Goal: Task Accomplishment & Management: Manage account settings

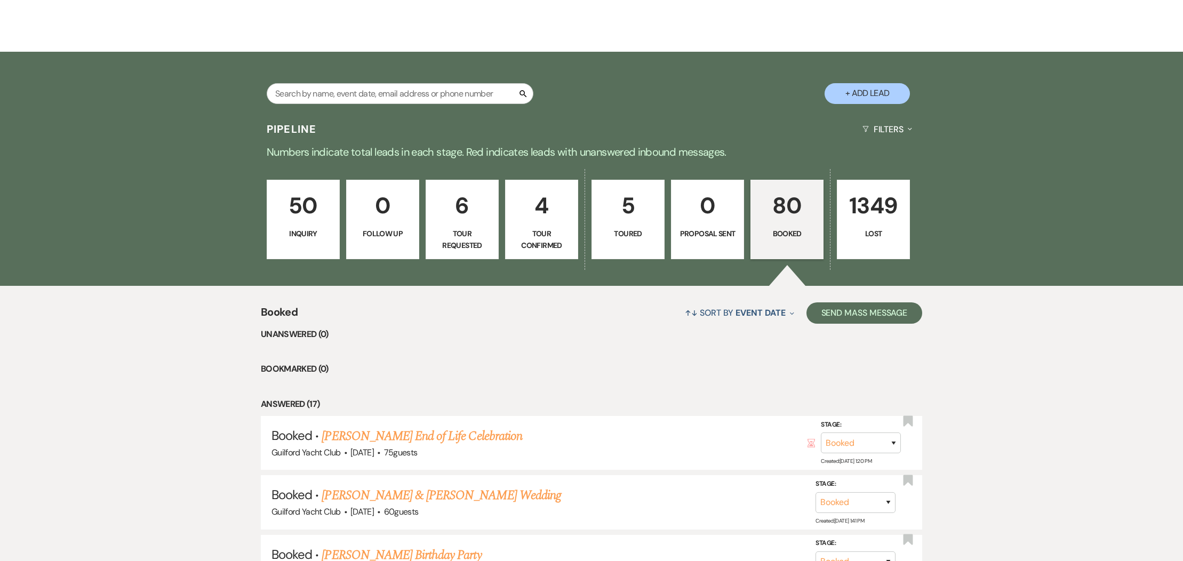
click at [446, 438] on link "[PERSON_NAME] End of Life Celebration" at bounding box center [422, 436] width 200 height 19
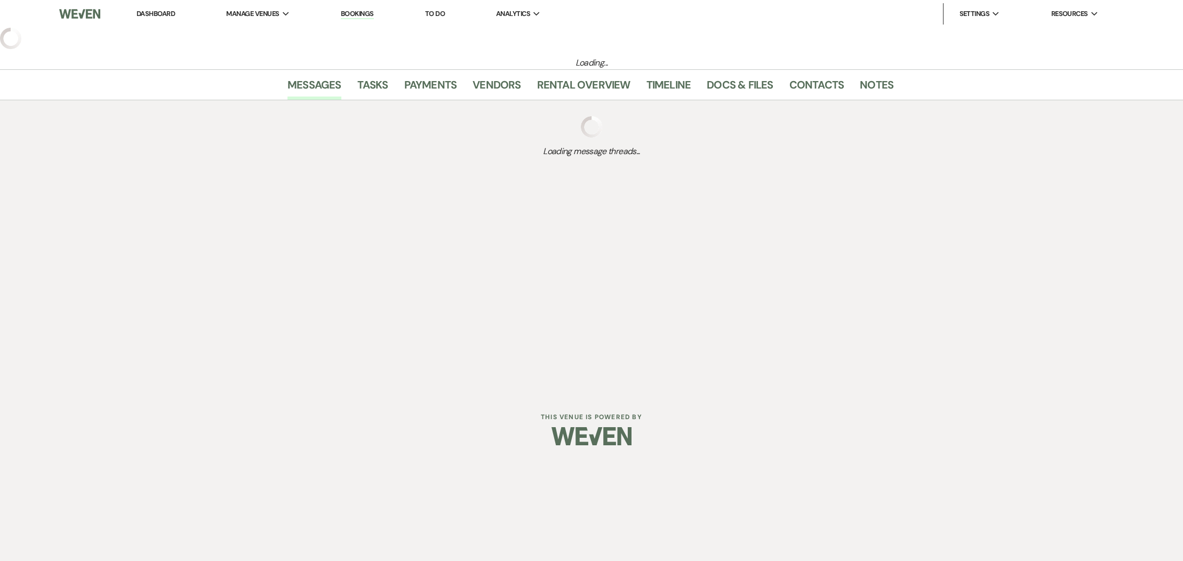
select select "20"
select select "14"
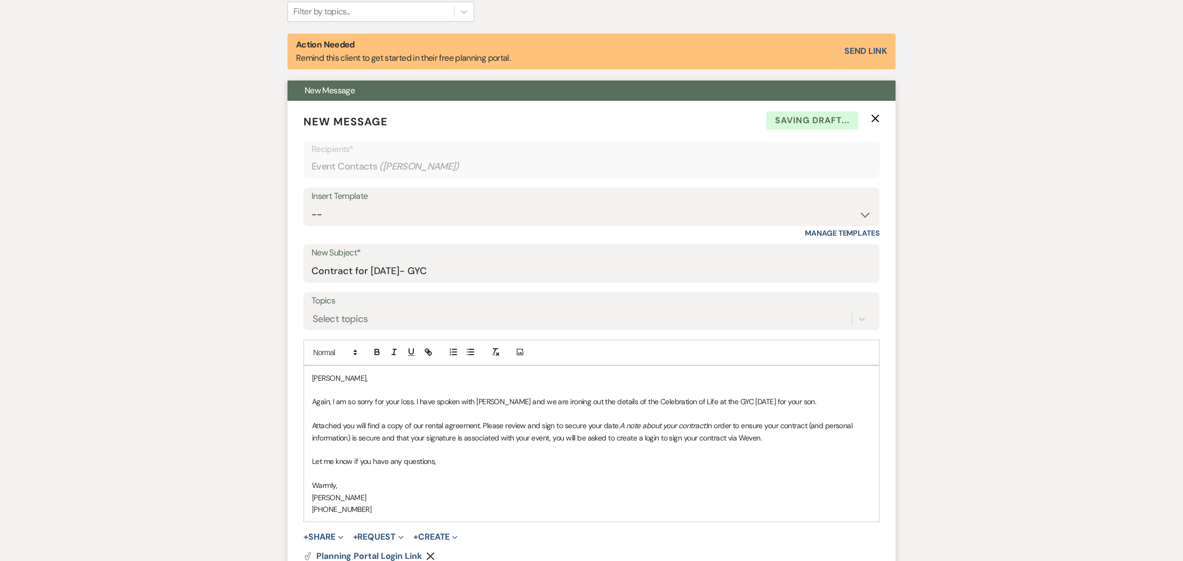
scroll to position [451, 0]
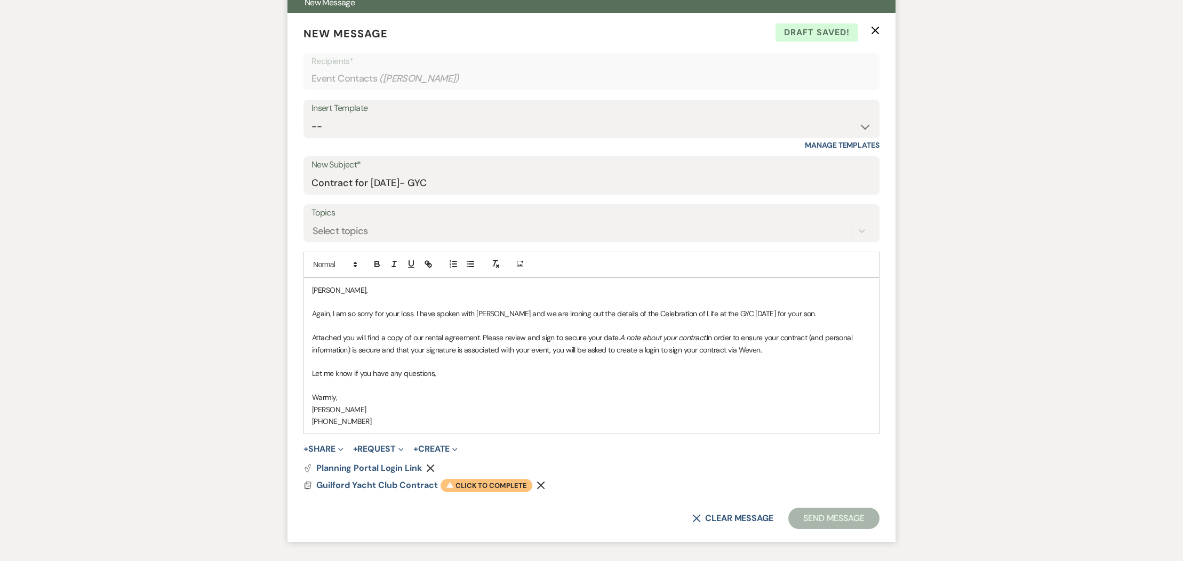
click at [461, 484] on span "Warning Click to complete" at bounding box center [487, 486] width 92 height 14
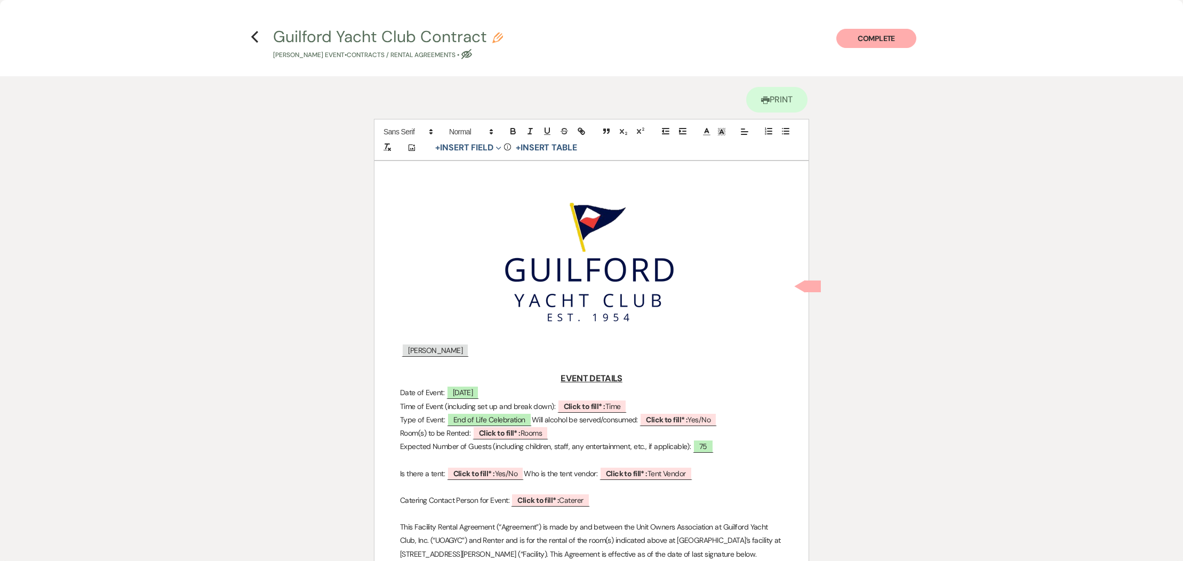
click at [470, 357] on p at bounding box center [591, 363] width 383 height 13
drag, startPoint x: 476, startPoint y: 150, endPoint x: 476, endPoint y: 157, distance: 6.9
click at [476, 150] on button "+ Insert Field Expand" at bounding box center [469, 147] width 74 height 13
click at [477, 164] on button "Standard Field" at bounding box center [470, 170] width 80 height 19
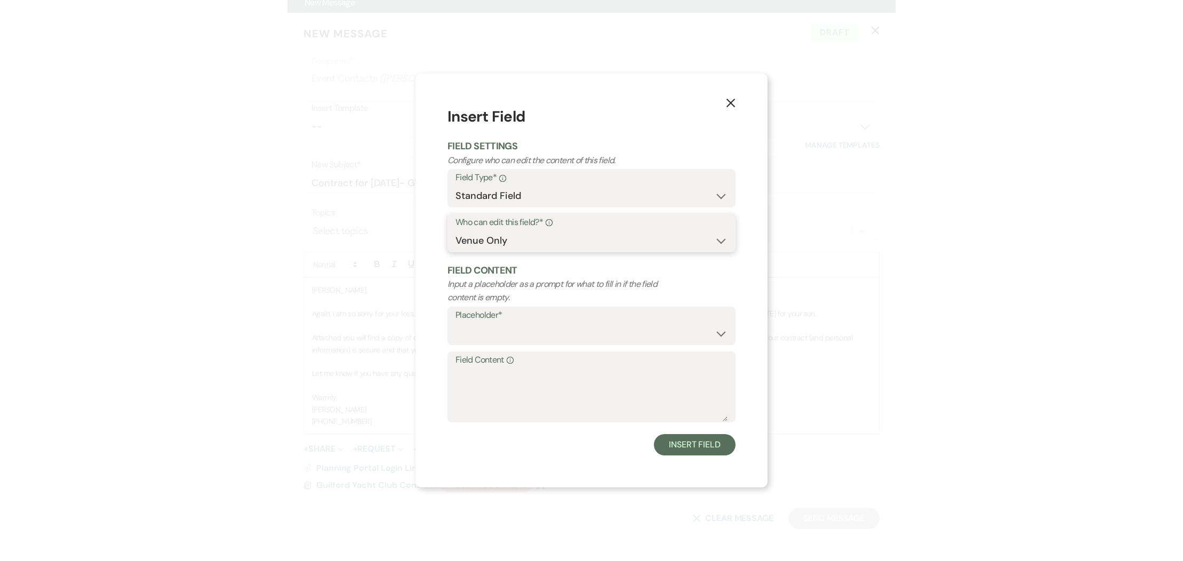
click at [509, 244] on select "Both Venue & Client Client Only Venue Only" at bounding box center [592, 240] width 272 height 21
select select "client"
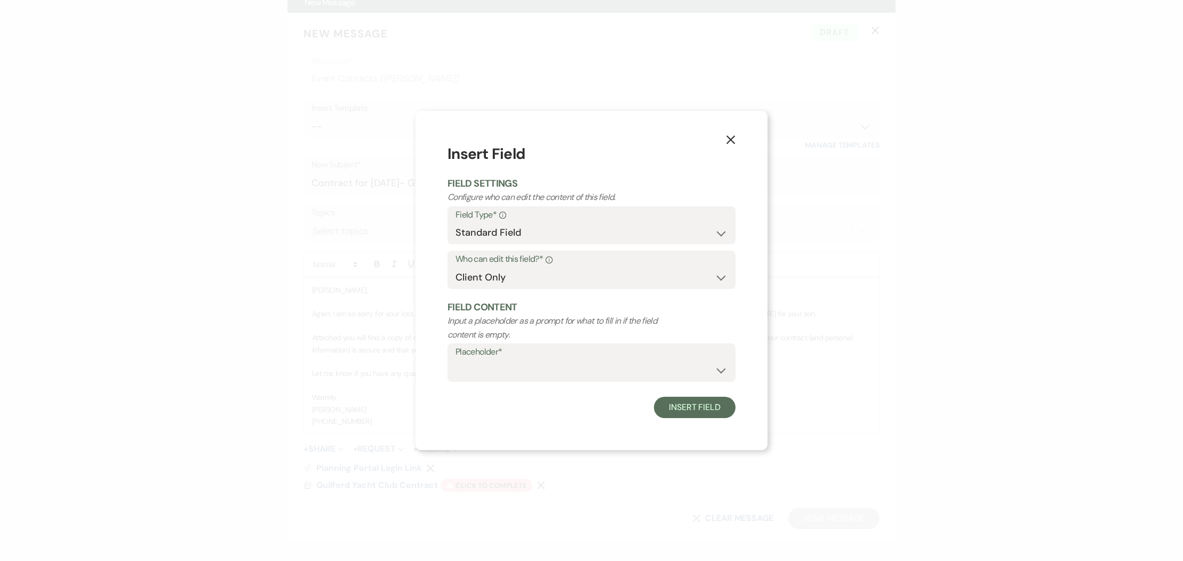
drag, startPoint x: 505, startPoint y: 357, endPoint x: 504, endPoint y: 368, distance: 10.2
click at [505, 358] on label "Placeholder*" at bounding box center [592, 352] width 272 height 15
click at [500, 369] on select "Custom Placeholder Date Time Name Location Venue Name Type Number Budget Addres…" at bounding box center [592, 370] width 272 height 21
select select "Address"
click at [700, 409] on button "Insert Field" at bounding box center [695, 407] width 82 height 21
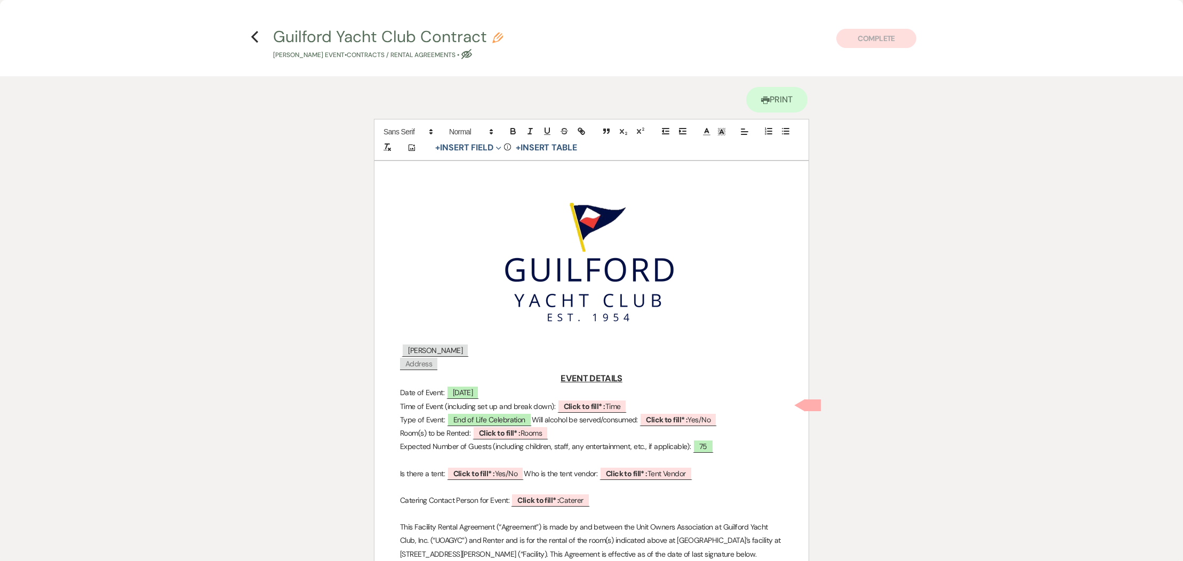
click at [496, 366] on p "﻿ Address ﻿" at bounding box center [591, 363] width 383 height 13
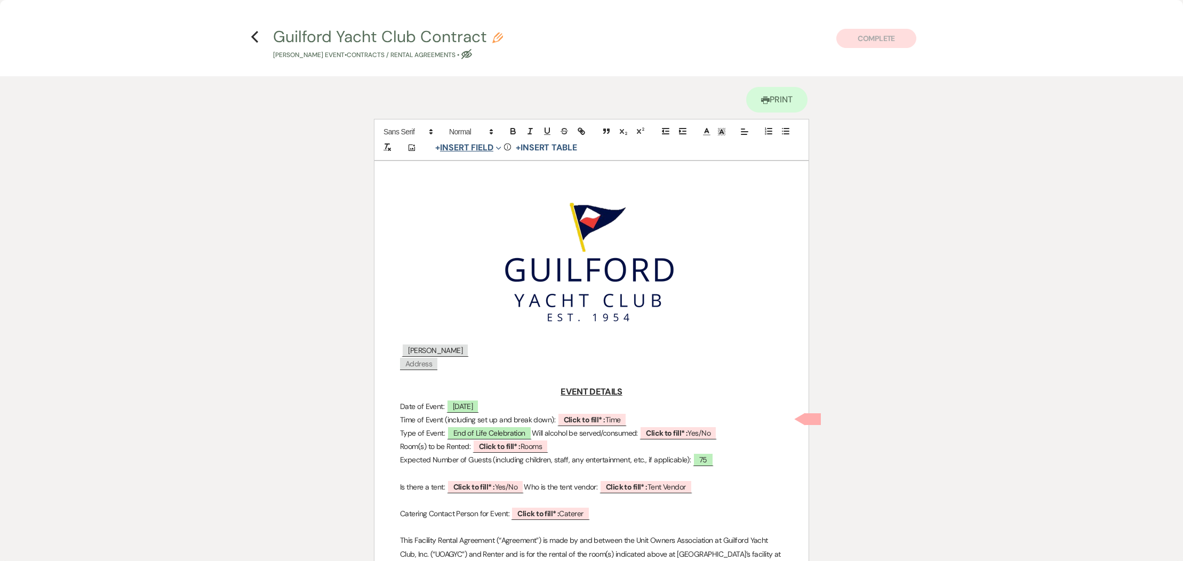
click at [478, 148] on button "+ Insert Field Expand" at bounding box center [469, 147] width 74 height 13
click at [480, 172] on button "Standard Field" at bounding box center [470, 170] width 80 height 19
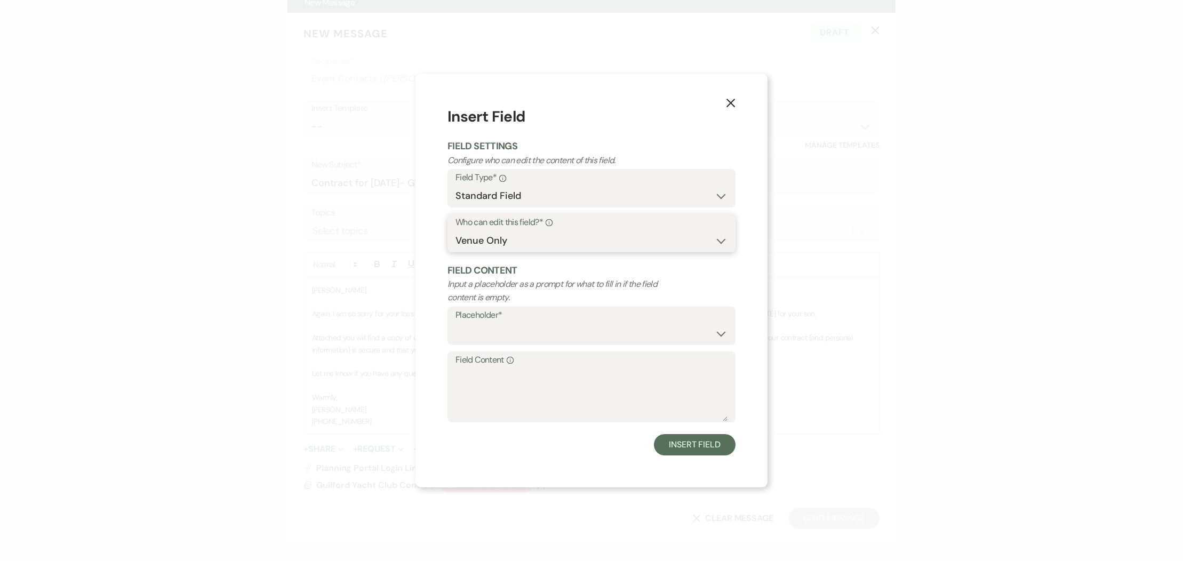
click at [496, 236] on select "Both Venue & Client Client Only Venue Only" at bounding box center [592, 240] width 272 height 21
select select "client"
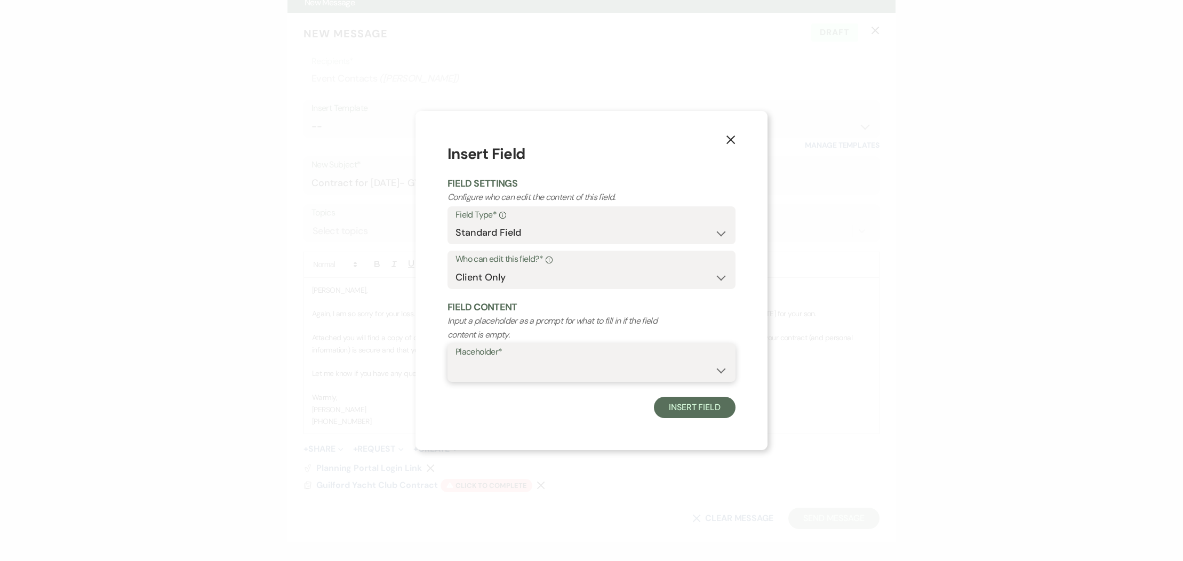
click at [500, 361] on select "Custom Placeholder Date Time Name Location Venue Name Type Number Budget Addres…" at bounding box center [592, 370] width 272 height 21
select select "Address"
drag, startPoint x: 688, startPoint y: 406, endPoint x: 613, endPoint y: 396, distance: 75.3
click at [688, 406] on button "Insert Field" at bounding box center [695, 407] width 82 height 21
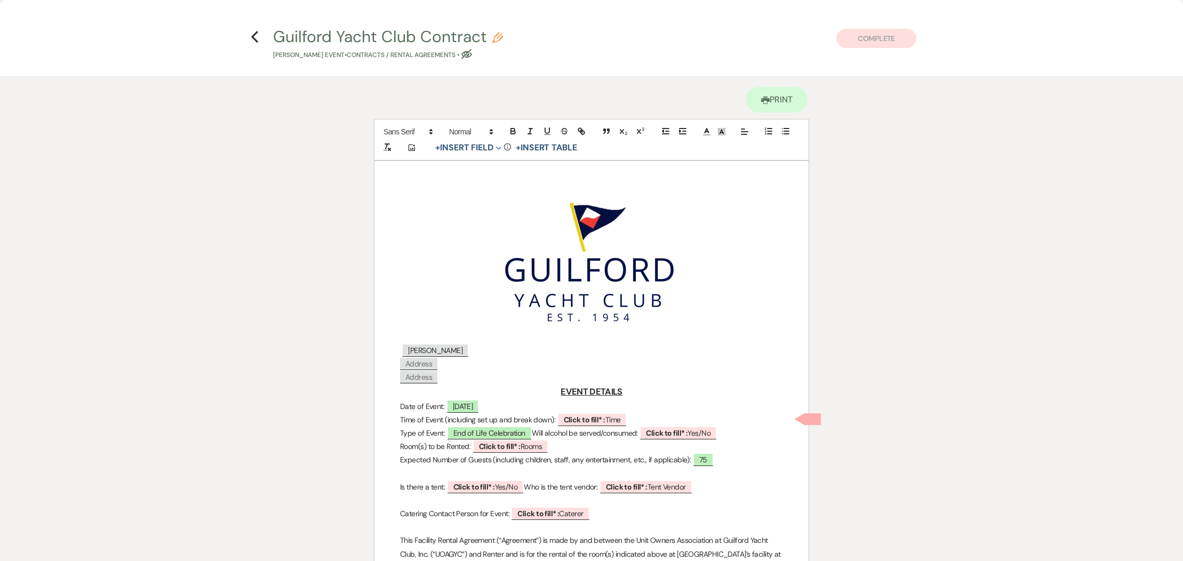
click at [457, 378] on p "﻿ Address ﻿" at bounding box center [591, 377] width 383 height 13
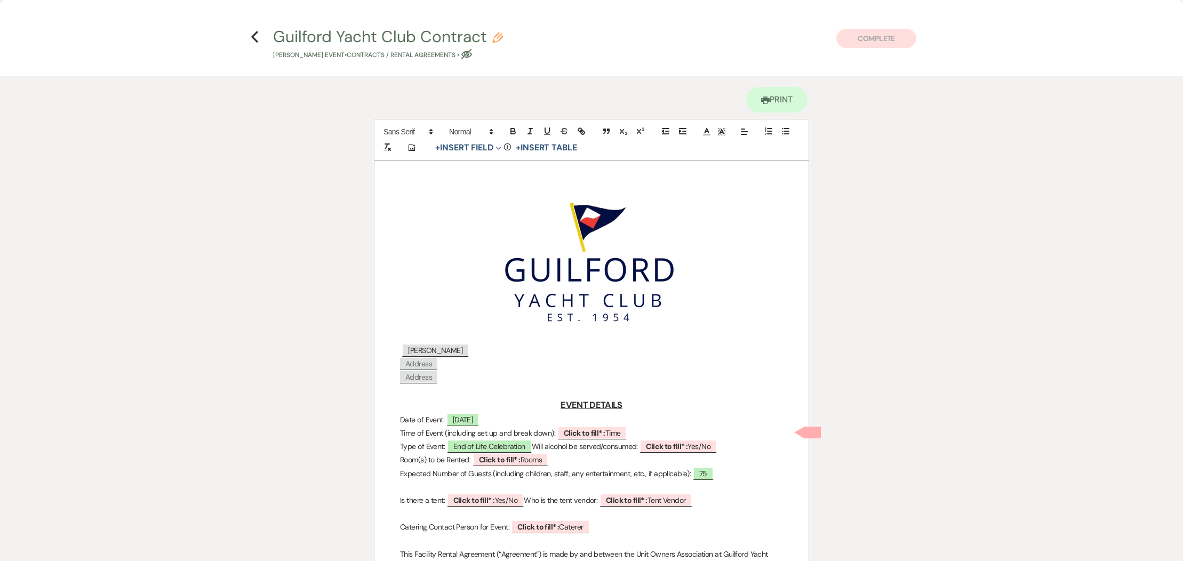
drag, startPoint x: 465, startPoint y: 150, endPoint x: 477, endPoint y: 170, distance: 22.8
click at [465, 151] on button "+ Insert Field Expand" at bounding box center [469, 147] width 74 height 13
click at [476, 169] on button "Standard Field" at bounding box center [470, 170] width 80 height 19
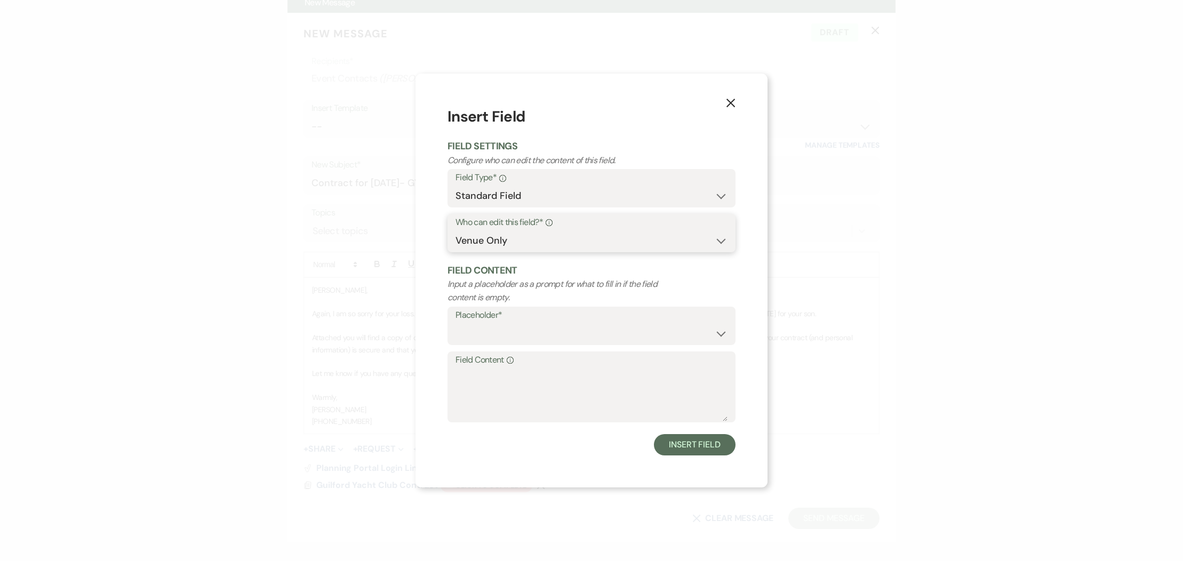
click at [494, 241] on select "Both Venue & Client Client Only Venue Only" at bounding box center [592, 240] width 272 height 21
select select "client"
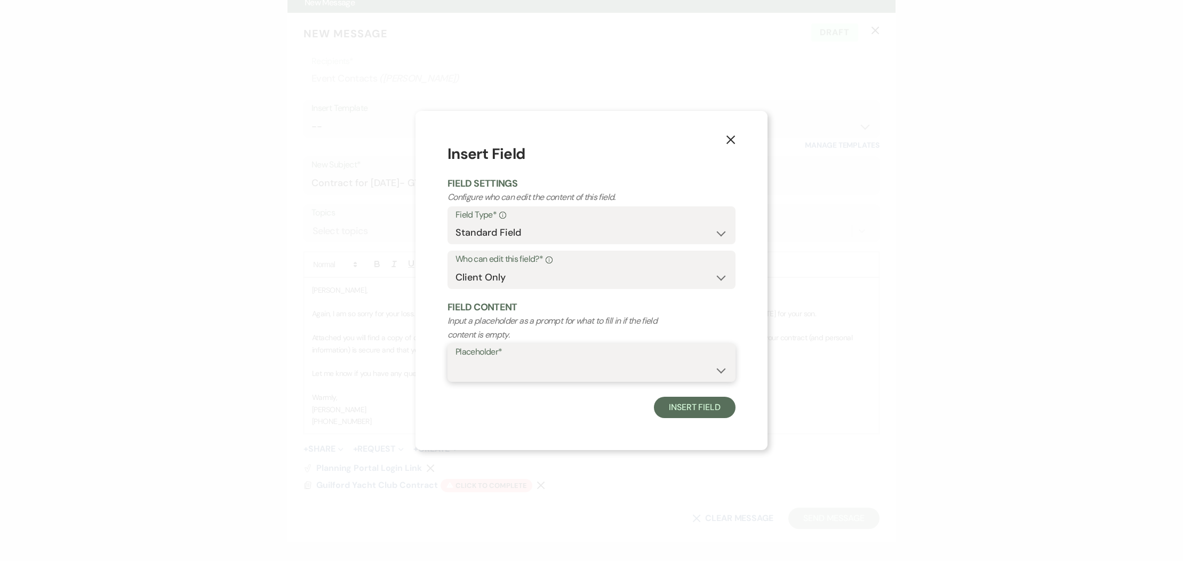
click at [490, 362] on select "Custom Placeholder Date Time Name Location Venue Name Type Number Budget Addres…" at bounding box center [592, 370] width 272 height 21
select select "Phone Number"
drag, startPoint x: 677, startPoint y: 405, endPoint x: 667, endPoint y: 405, distance: 9.6
click at [677, 405] on button "Insert Field" at bounding box center [695, 407] width 82 height 21
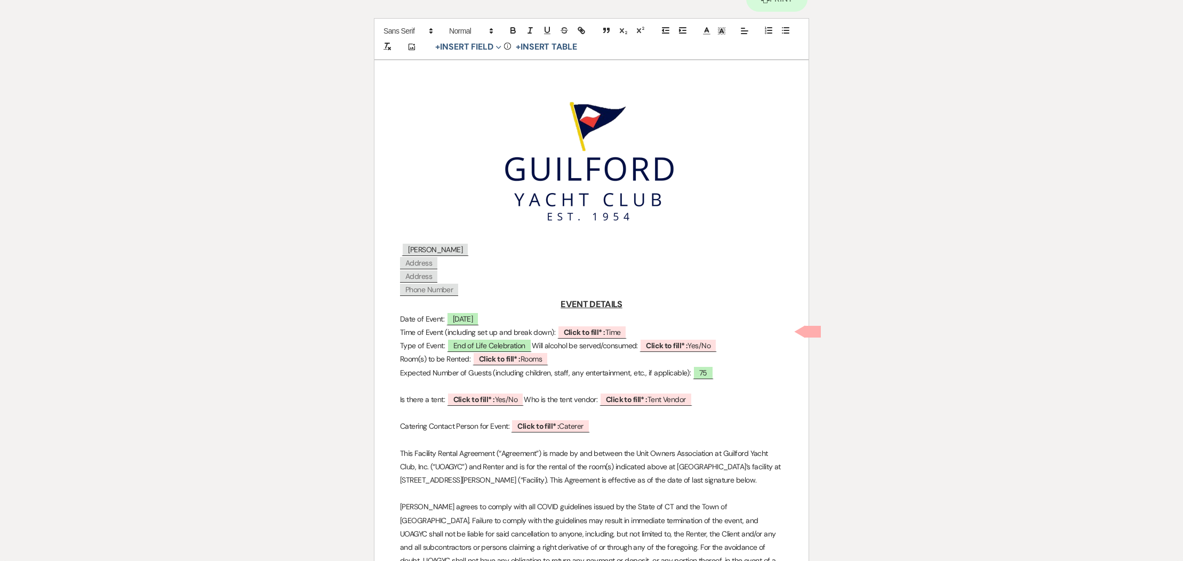
scroll to position [101, 0]
click at [617, 331] on span "Click to fill* : Time" at bounding box center [592, 332] width 70 height 14
select select "owner"
select select "Time"
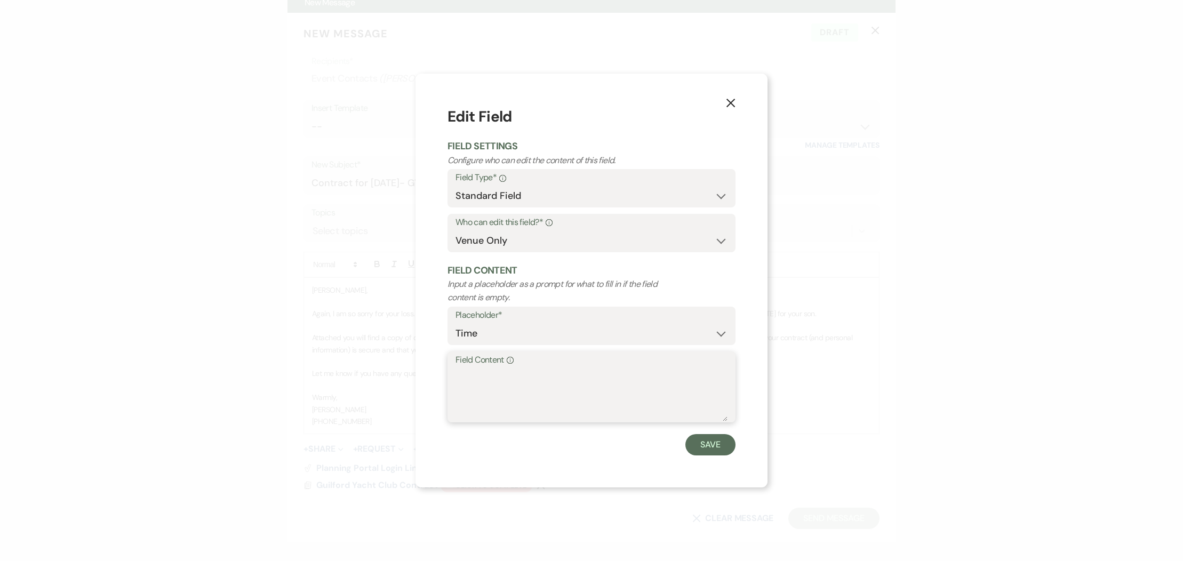
click at [502, 372] on textarea "Field Content Info" at bounding box center [592, 394] width 272 height 53
type textarea "1pm-7pm (3-6pm Celebration of Life)"
click at [697, 441] on button "Save" at bounding box center [710, 444] width 50 height 21
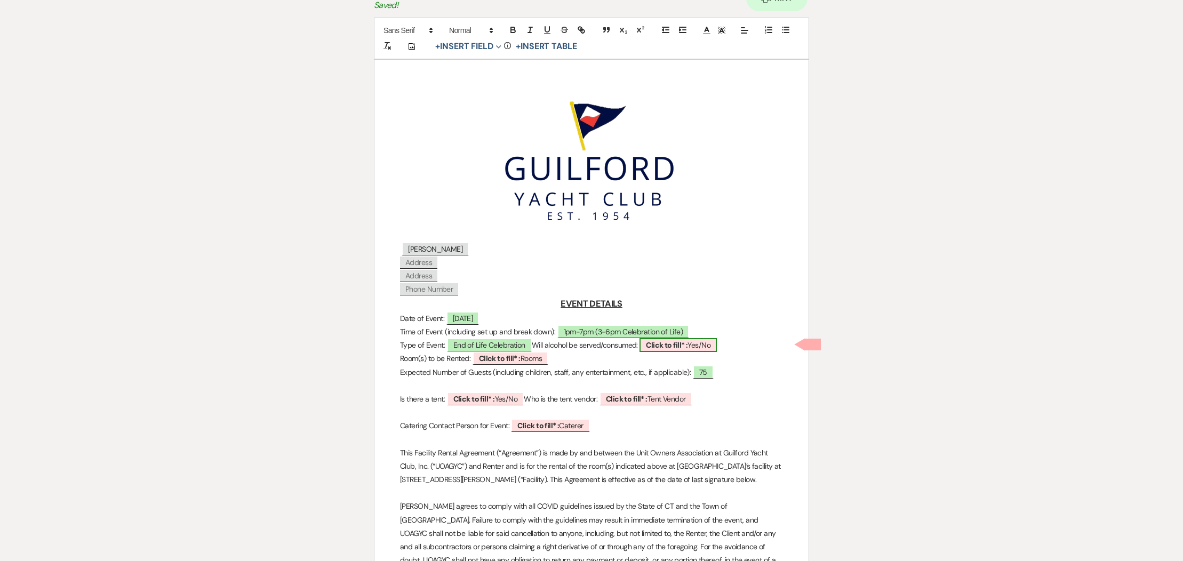
click at [717, 344] on span "Click to fill* : Yes/No" at bounding box center [678, 345] width 77 height 14
select select "owner"
select select "custom_placeholder"
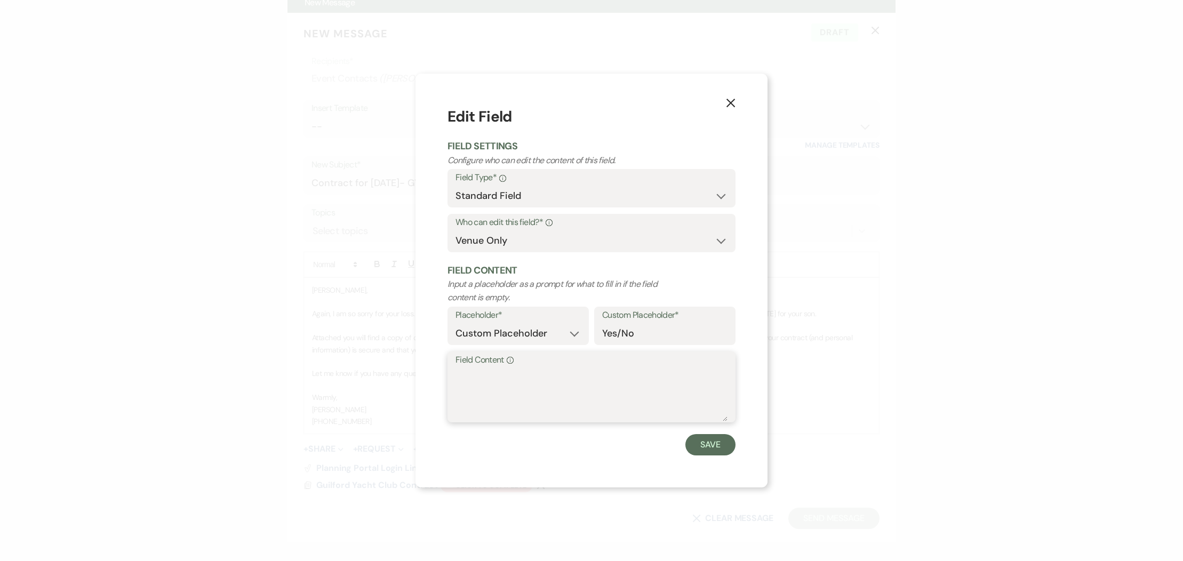
click at [637, 370] on textarea "Field Content Info" at bounding box center [592, 394] width 272 height 53
type textarea "Yes"
click at [722, 445] on button "Save" at bounding box center [710, 444] width 50 height 21
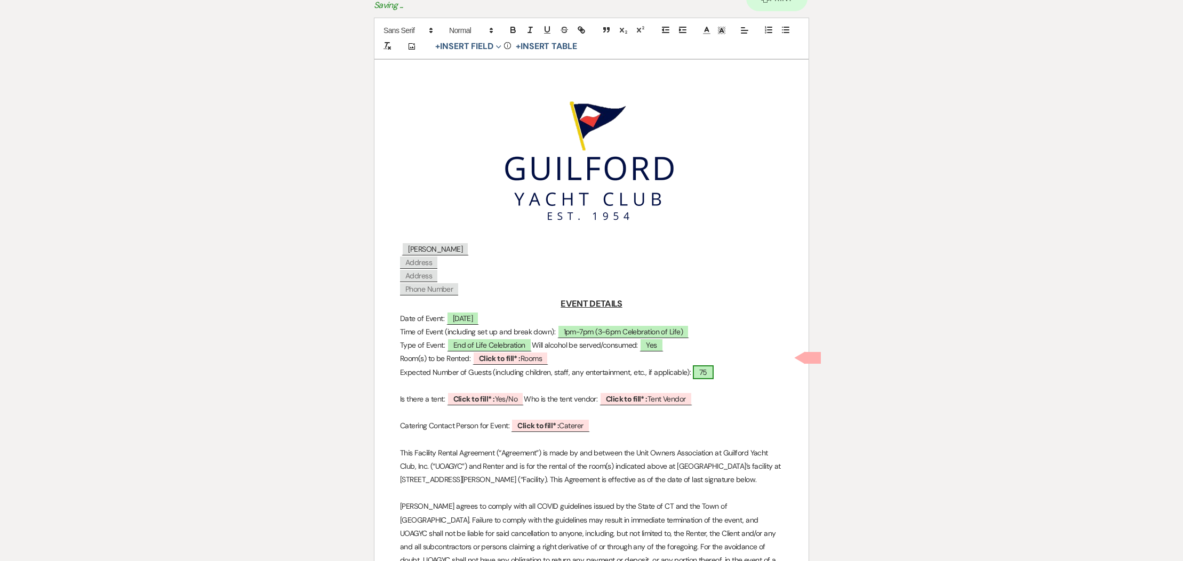
click at [713, 376] on span "75" at bounding box center [703, 372] width 21 height 14
select select "smartCustomField"
select select "owner"
select select "{{guestCount}}"
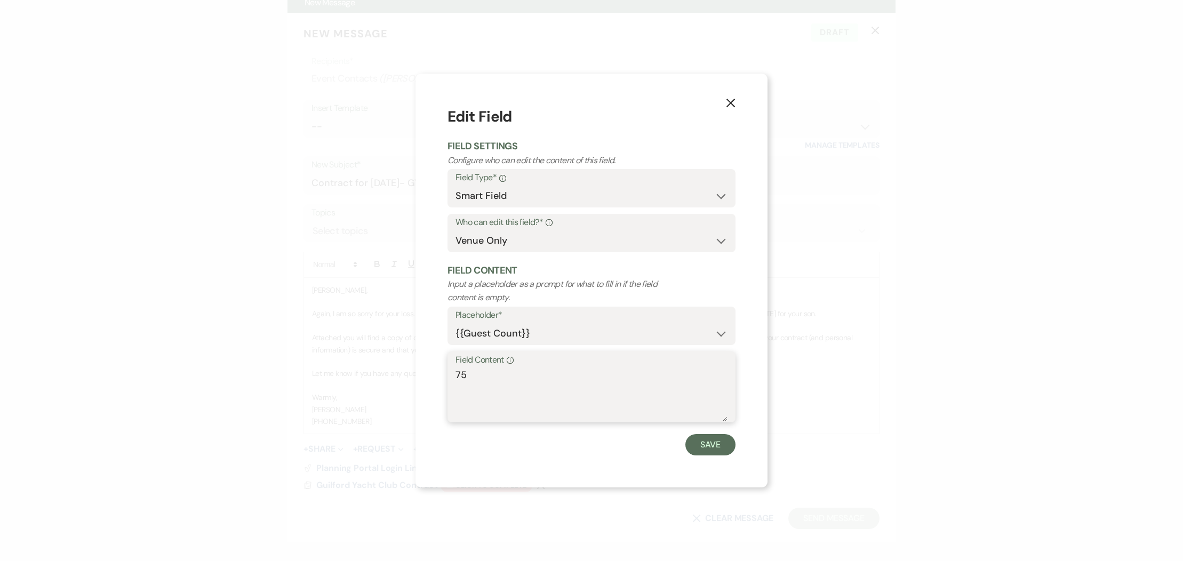
click at [556, 368] on textarea "75" at bounding box center [592, 394] width 272 height 53
type textarea "75- approx"
click at [704, 447] on button "Save" at bounding box center [710, 444] width 50 height 21
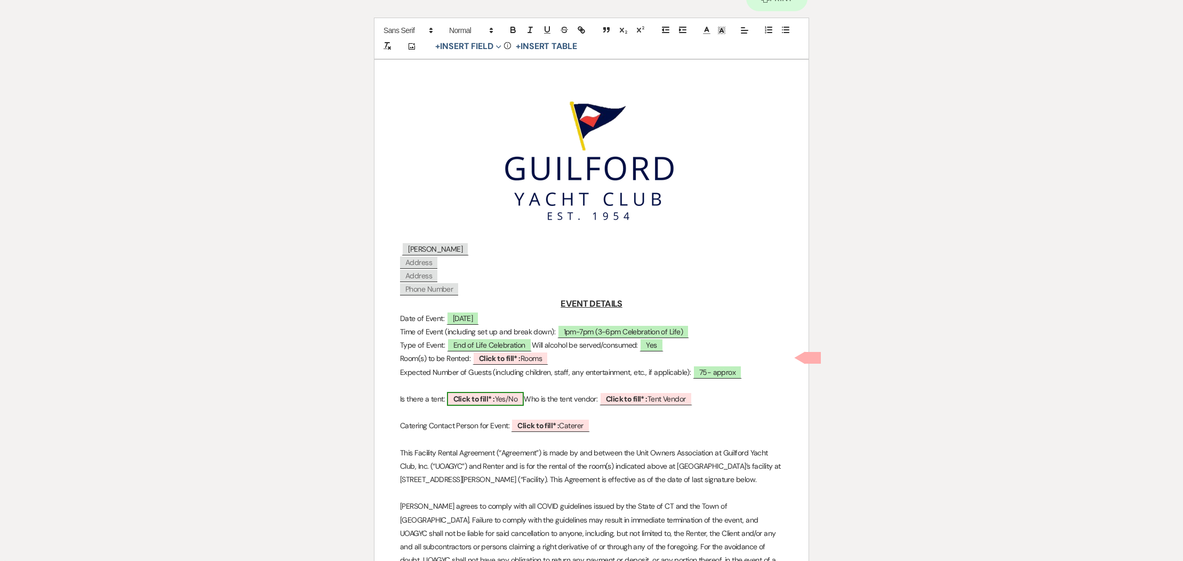
click at [509, 401] on span "Click to fill* : Yes/No" at bounding box center [485, 399] width 77 height 14
select select "owner"
select select "custom_placeholder"
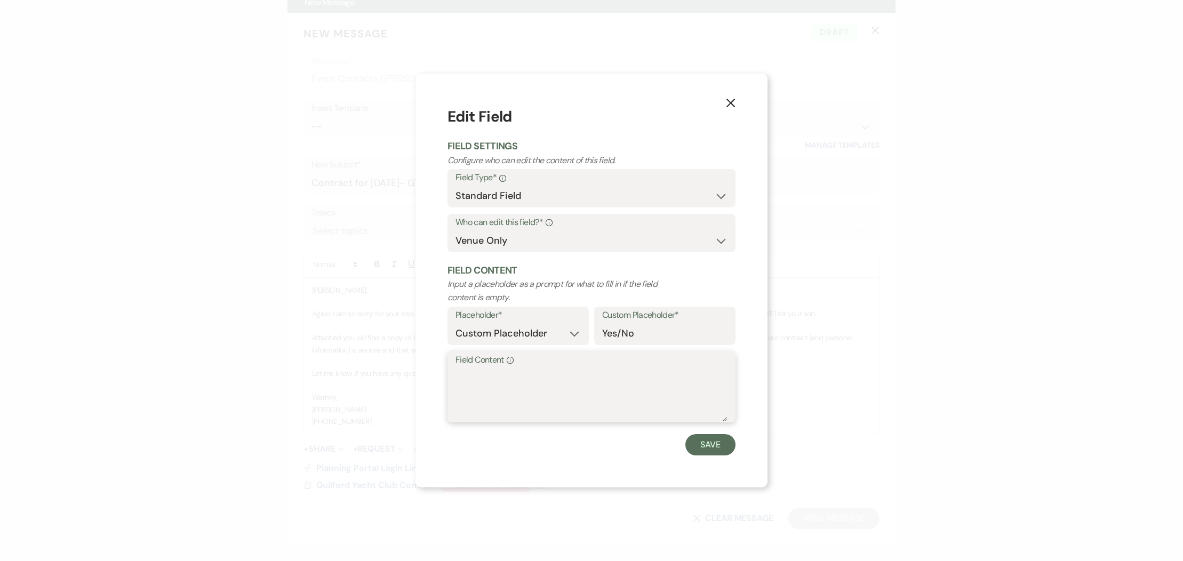
click at [496, 388] on textarea "Field Content Info" at bounding box center [592, 394] width 272 height 53
type textarea "No"
click at [709, 445] on button "Save" at bounding box center [710, 444] width 50 height 21
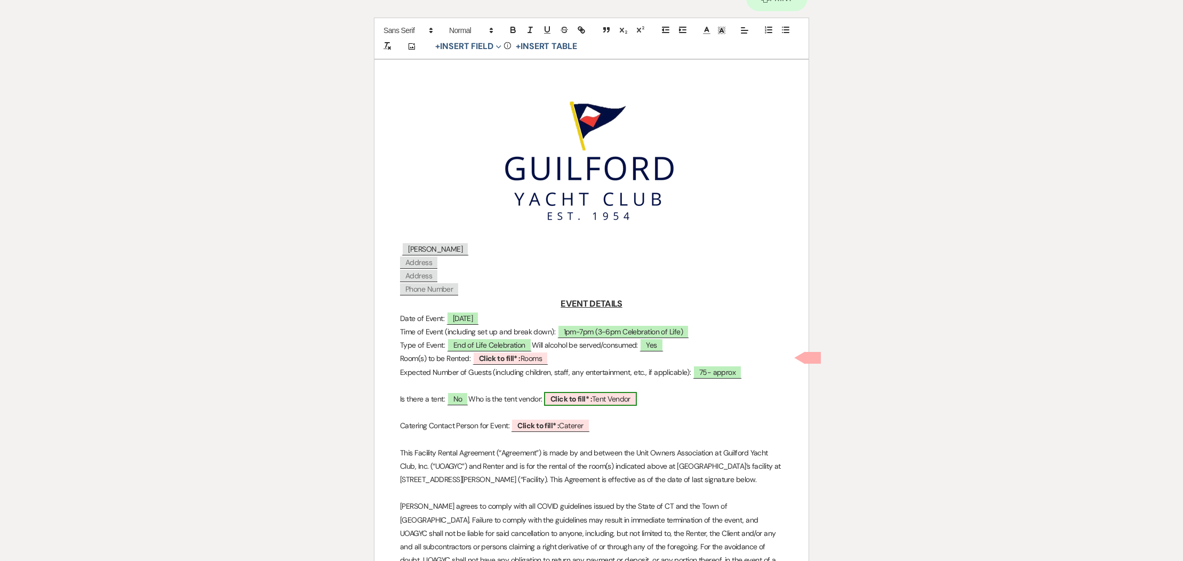
click at [637, 397] on span "Click to fill* : Tent Vendor" at bounding box center [590, 399] width 93 height 14
select select "owner"
select select "custom_placeholder"
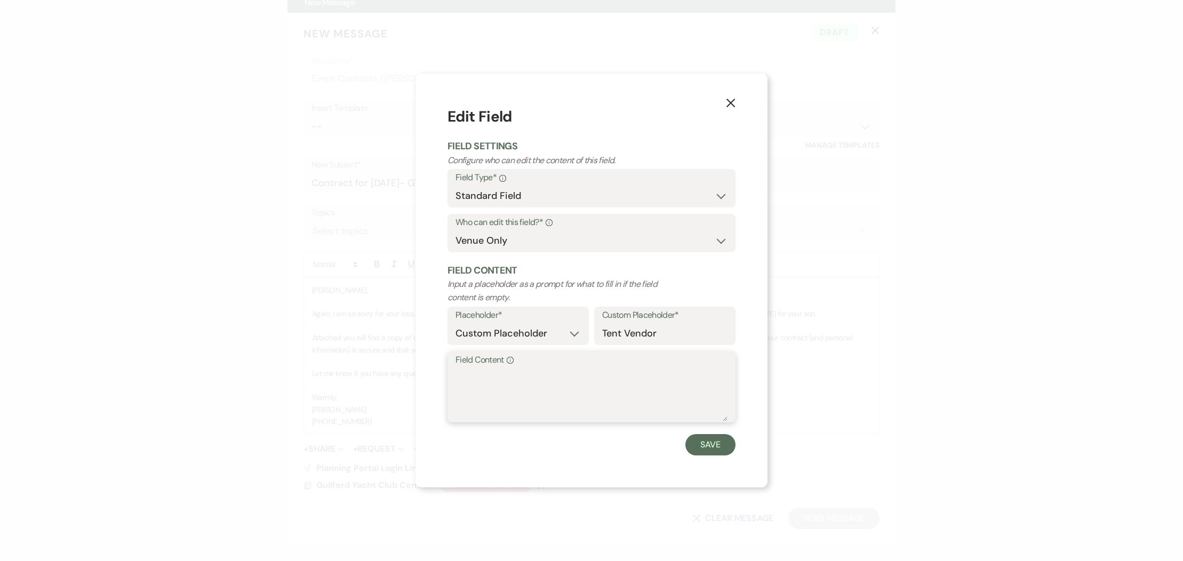
click at [565, 396] on textarea "Field Content Info" at bounding box center [592, 394] width 272 height 53
type textarea "N/A"
click at [715, 443] on button "Save" at bounding box center [710, 444] width 50 height 21
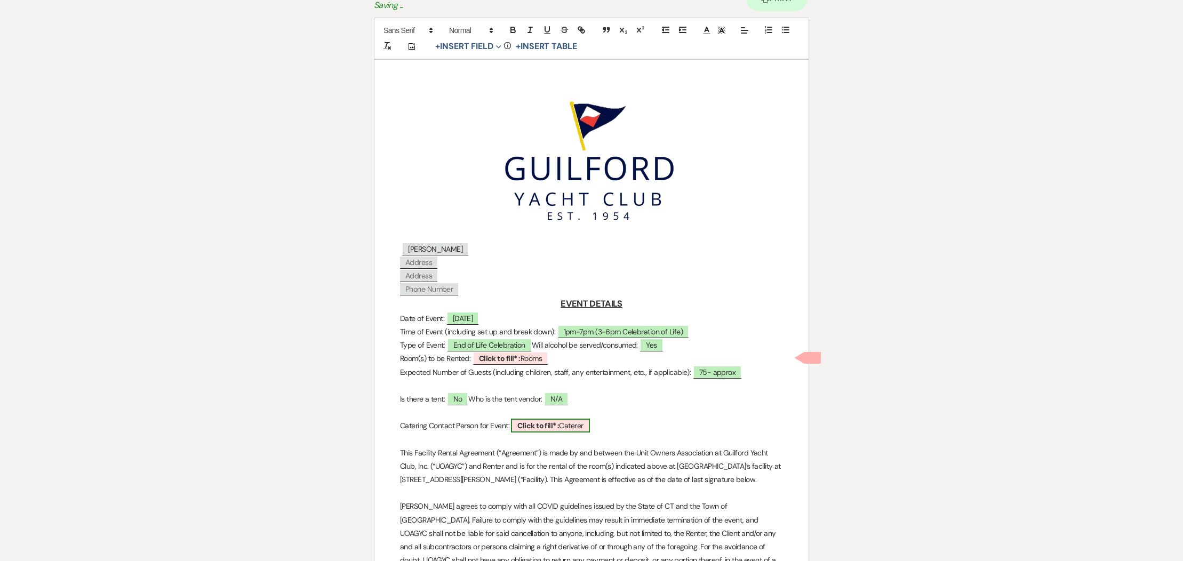
click at [573, 425] on span "Click to fill* : [PERSON_NAME]" at bounding box center [550, 426] width 78 height 14
select select "owner"
select select "custom_placeholder"
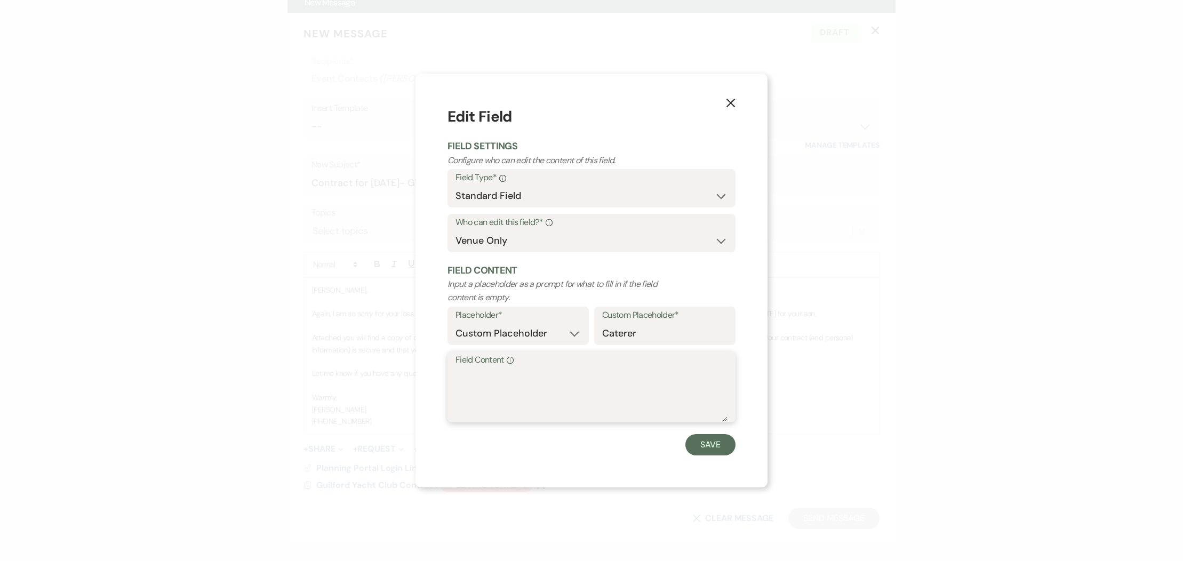
click at [521, 379] on textarea "Field Content Info" at bounding box center [592, 394] width 272 height 53
type textarea "Guilford Marketplace"
drag, startPoint x: 710, startPoint y: 449, endPoint x: 701, endPoint y: 445, distance: 9.6
click at [708, 447] on button "Save" at bounding box center [710, 444] width 50 height 21
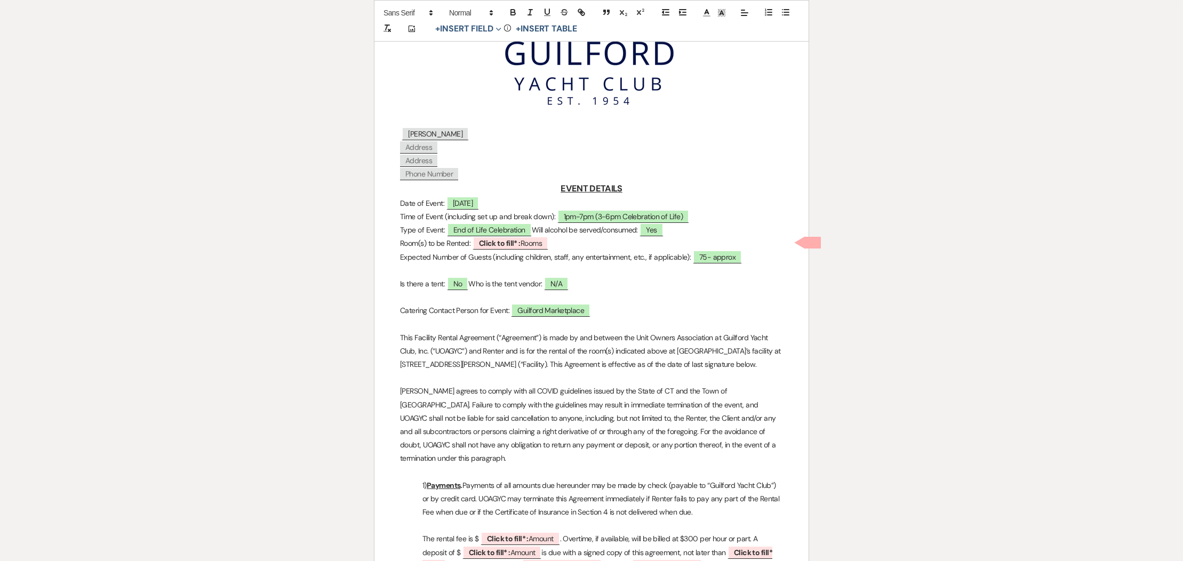
scroll to position [219, 0]
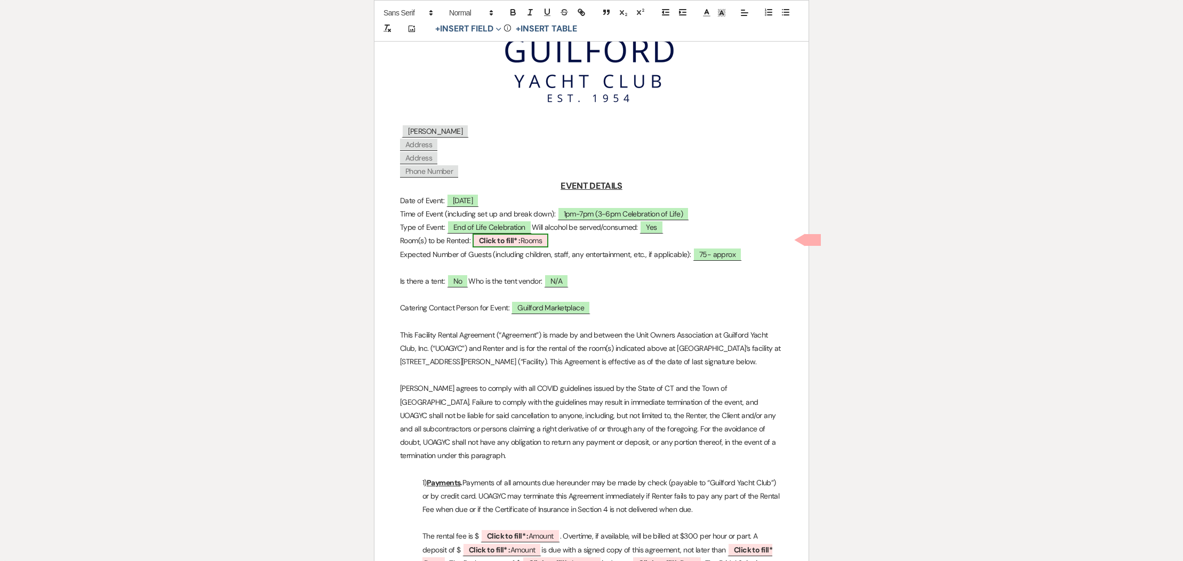
click at [532, 242] on span "Click to fill* : Rooms" at bounding box center [511, 241] width 76 height 14
select select "owner"
select select "custom_placeholder"
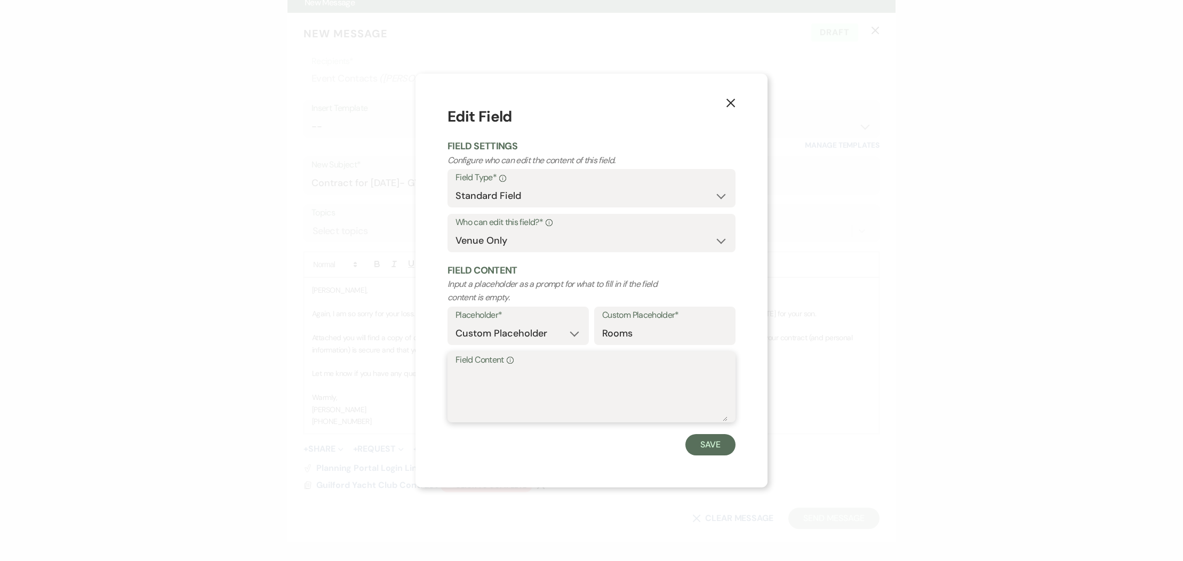
click at [475, 382] on textarea "Field Content Info" at bounding box center [592, 394] width 272 height 53
type textarea "Bar, Ballroom, Patio & Lawn"
click at [705, 439] on button "Save" at bounding box center [710, 444] width 50 height 21
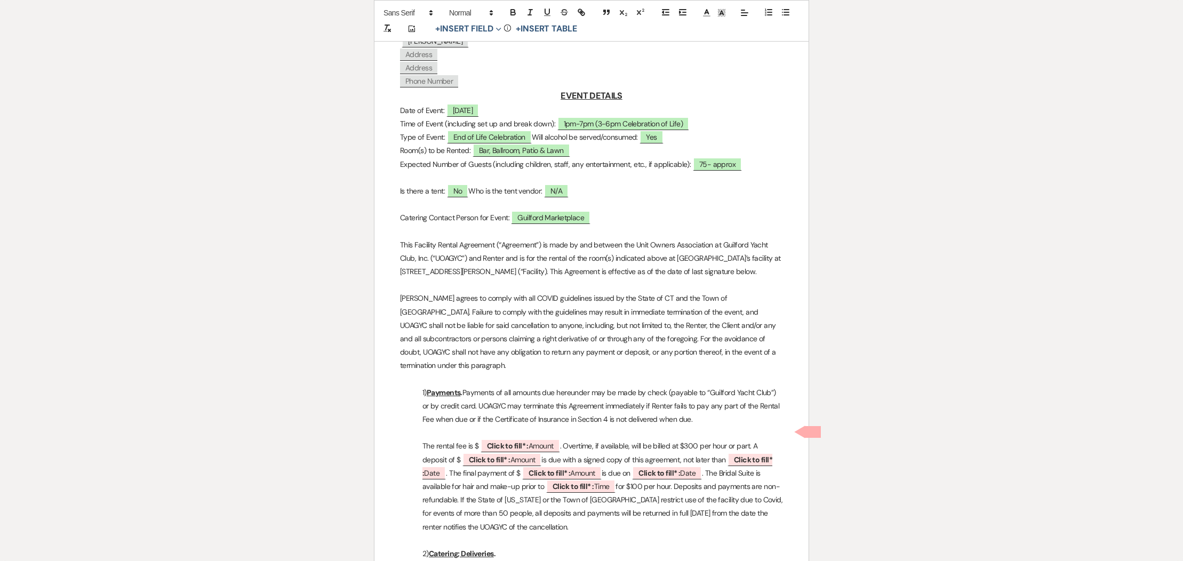
scroll to position [318, 0]
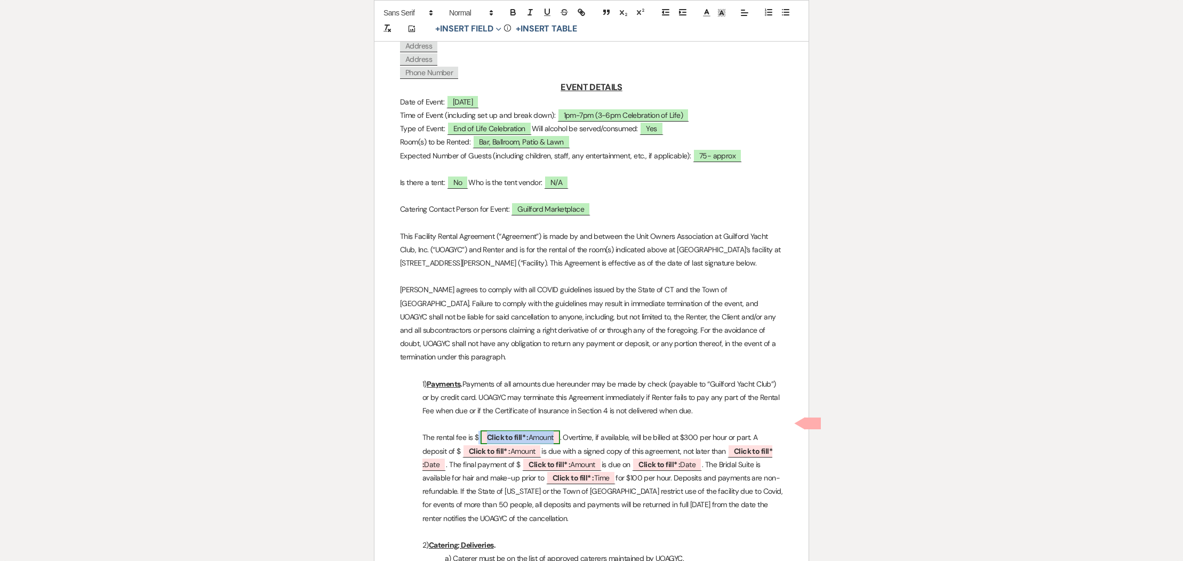
click at [538, 430] on span "Click to fill* : Amount" at bounding box center [520, 437] width 79 height 14
select select "owner"
select select "Amount"
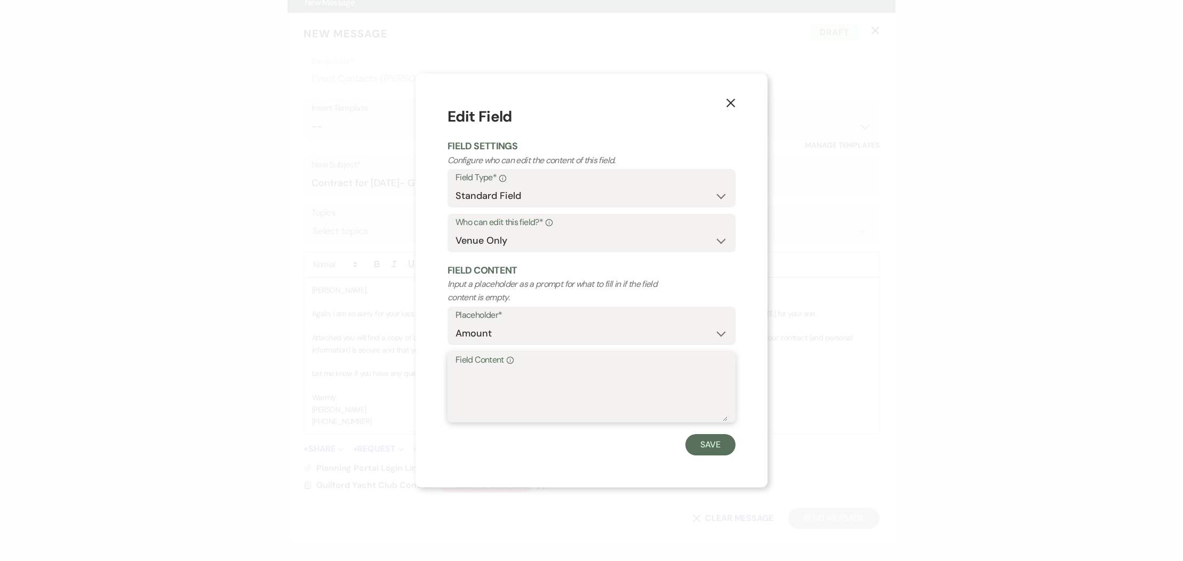
click at [508, 390] on textarea "Field Content Info" at bounding box center [592, 394] width 272 height 53
type textarea "$2500"
drag, startPoint x: 723, startPoint y: 441, endPoint x: 731, endPoint y: 438, distance: 7.9
click at [724, 440] on button "Save" at bounding box center [710, 444] width 50 height 21
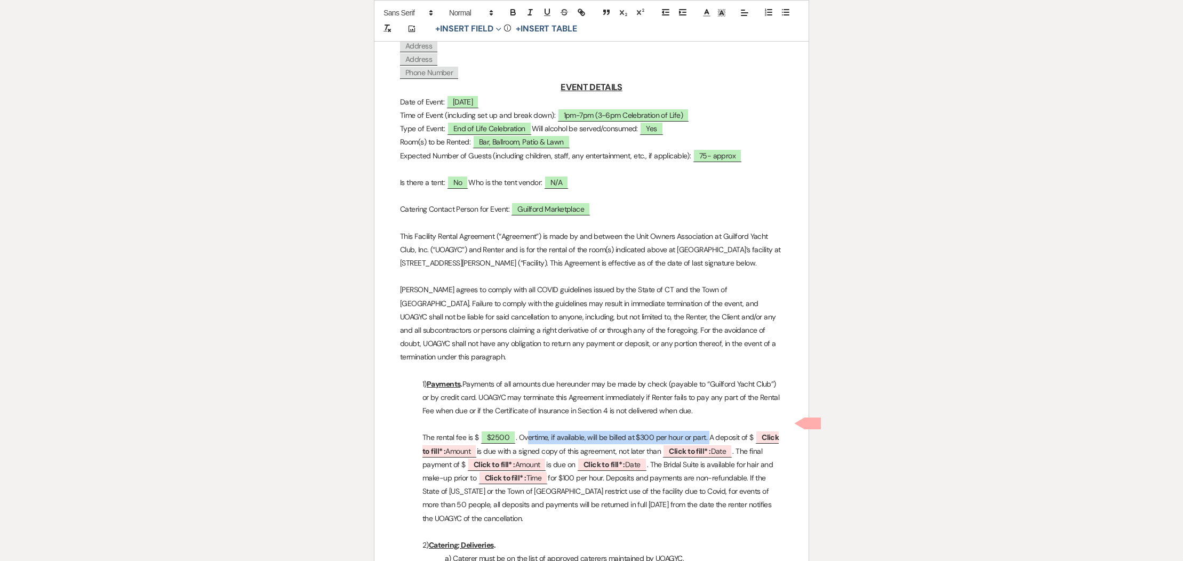
drag, startPoint x: 707, startPoint y: 424, endPoint x: 525, endPoint y: 420, distance: 181.4
click at [526, 431] on p "The rental fee is $ $2500 . Overtime, if available, will be billed at $300 per …" at bounding box center [591, 478] width 383 height 94
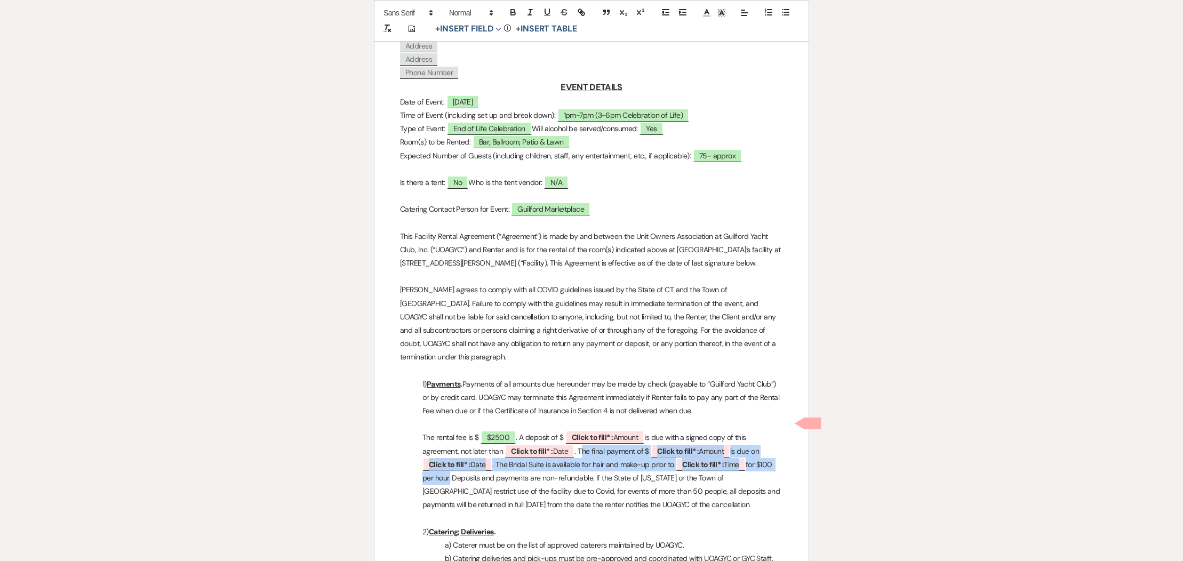
drag, startPoint x: 583, startPoint y: 437, endPoint x: 451, endPoint y: 461, distance: 134.0
click at [450, 462] on p "The rental fee is $ $2500 . A deposit of $ ﻿ Click to fill* : Amount ﻿ is due w…" at bounding box center [591, 471] width 383 height 81
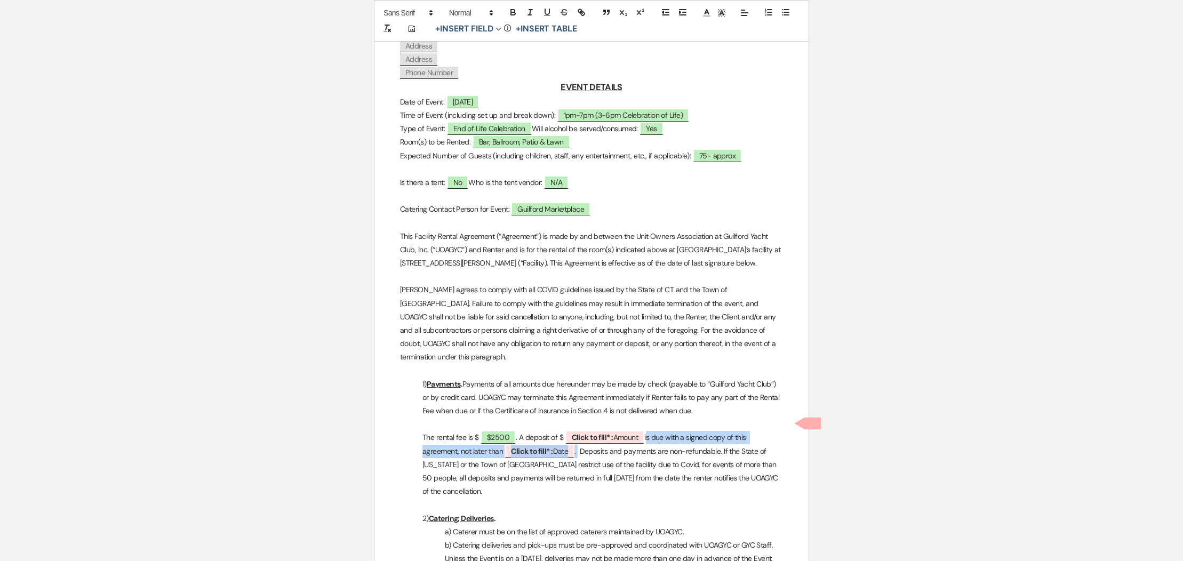
drag, startPoint x: 581, startPoint y: 440, endPoint x: 650, endPoint y: 420, distance: 70.9
click at [650, 431] on p "The rental fee is $ $2500 . A deposit of $ ﻿ Click to fill* : Amount ﻿ is due w…" at bounding box center [591, 464] width 383 height 67
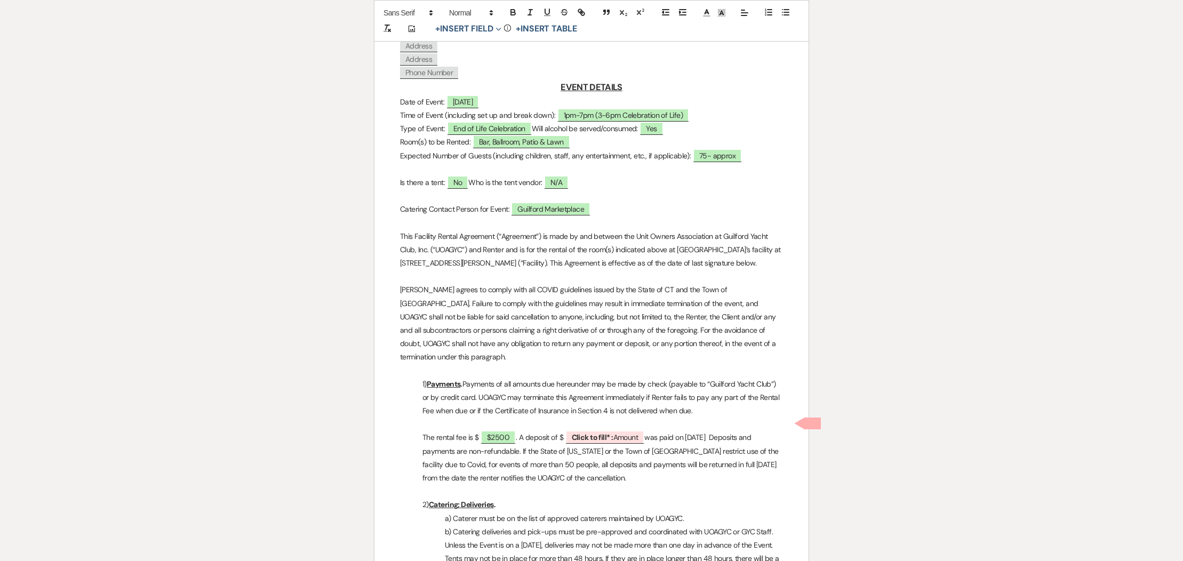
scroll to position [317, 0]
click at [624, 431] on span "Click to fill* : Amount" at bounding box center [604, 438] width 79 height 14
select select "owner"
select select "Amount"
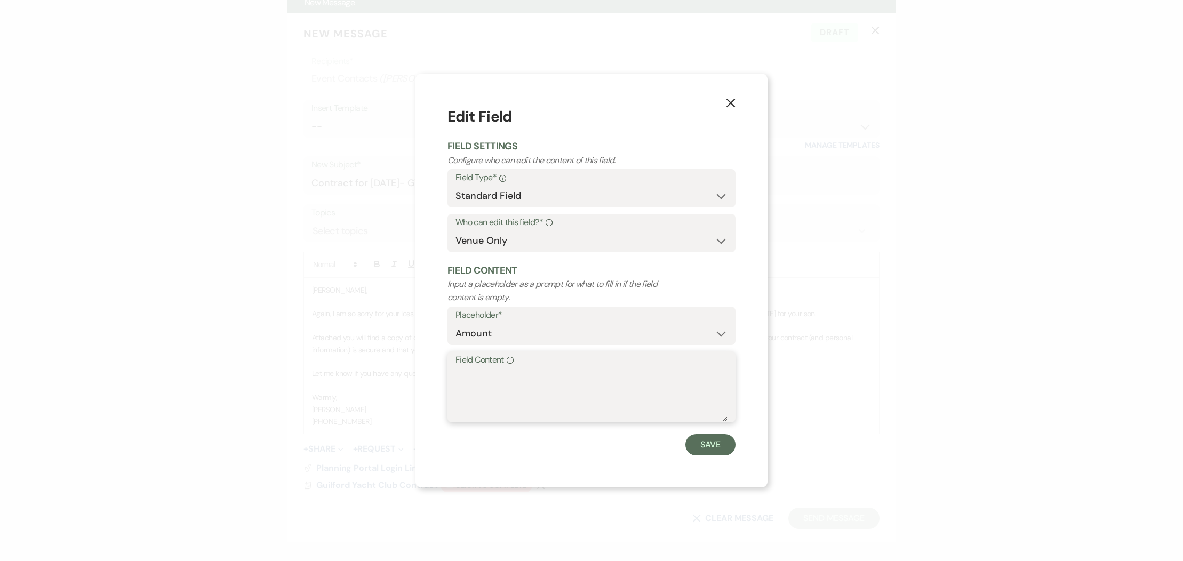
click at [554, 386] on textarea "Field Content Info" at bounding box center [592, 394] width 272 height 53
type textarea "$2500"
drag, startPoint x: 721, startPoint y: 443, endPoint x: 677, endPoint y: 444, distance: 43.8
click at [721, 443] on button "Save" at bounding box center [710, 444] width 50 height 21
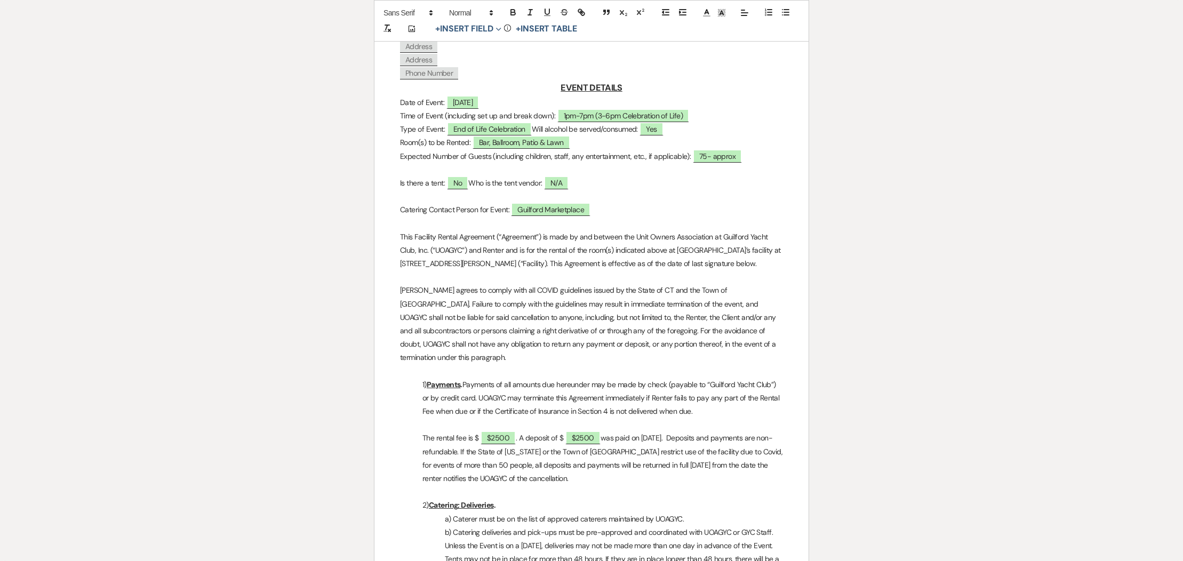
click at [549, 432] on p "The rental fee is $ $2500 . A deposit of $ $2500 was paid on [DATE]. Deposits a…" at bounding box center [591, 459] width 383 height 54
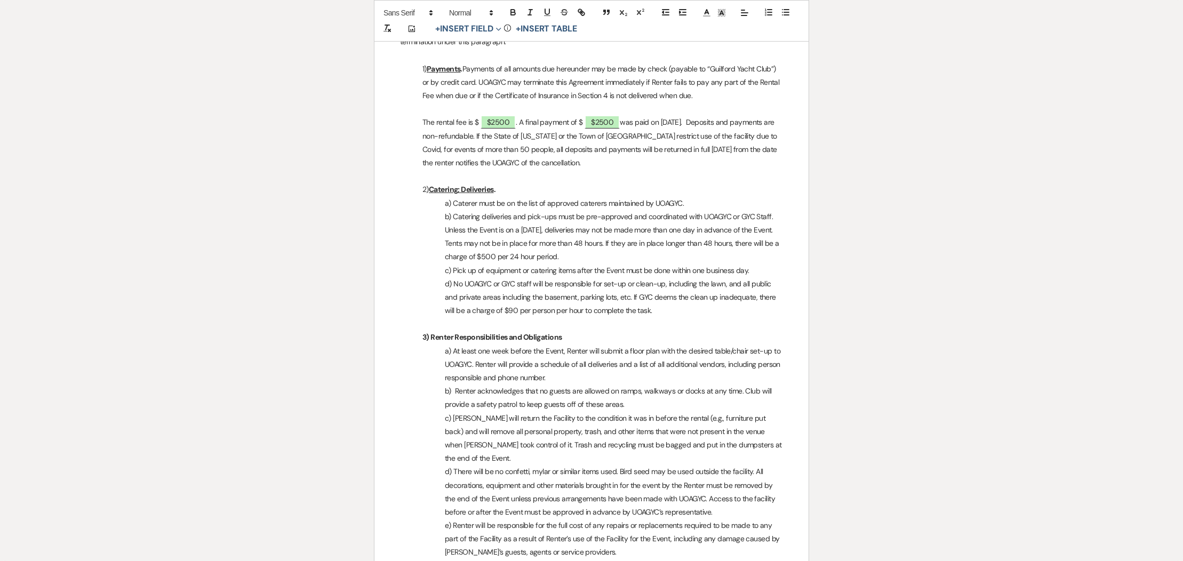
scroll to position [843, 0]
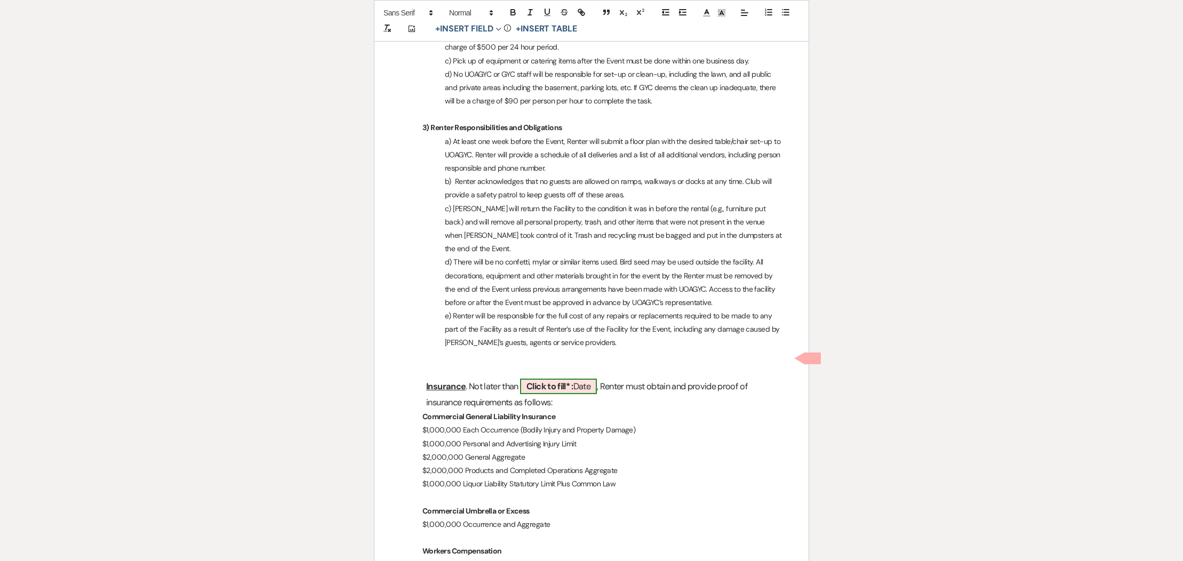
click at [582, 379] on span "Click to fill* : Date" at bounding box center [558, 386] width 77 height 15
select select "owner"
select select "Date"
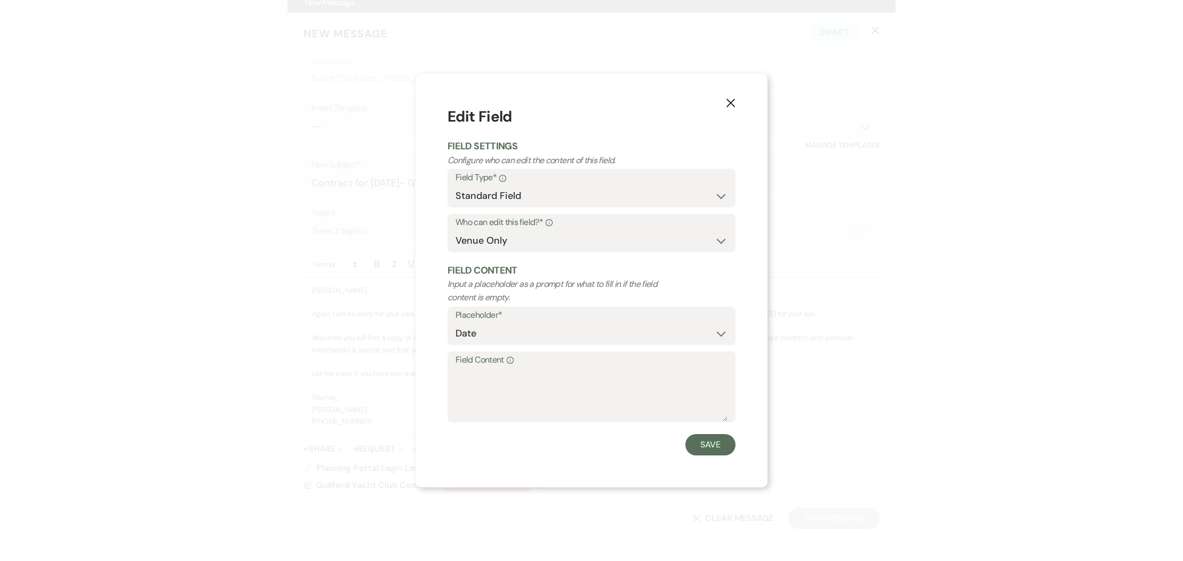
click at [555, 366] on label "Field Content Info" at bounding box center [592, 360] width 272 height 15
click at [555, 368] on textarea "Field Content Info" at bounding box center [592, 394] width 272 height 53
type textarea "8//14/25- From Guilford Marketplace"
click at [716, 441] on button "Save" at bounding box center [710, 444] width 50 height 21
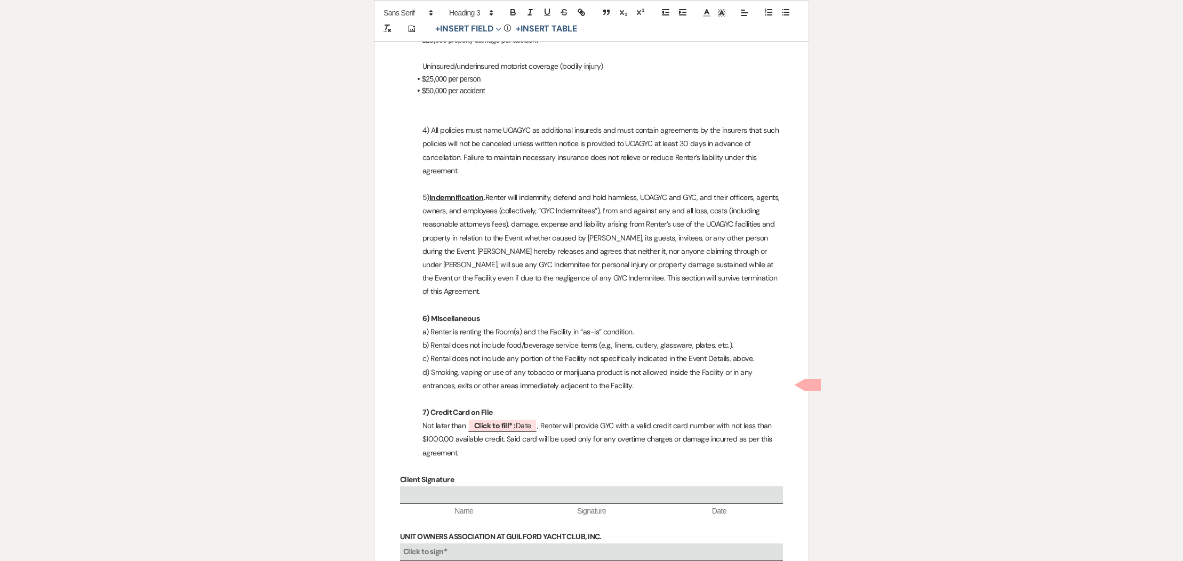
scroll to position [1540, 0]
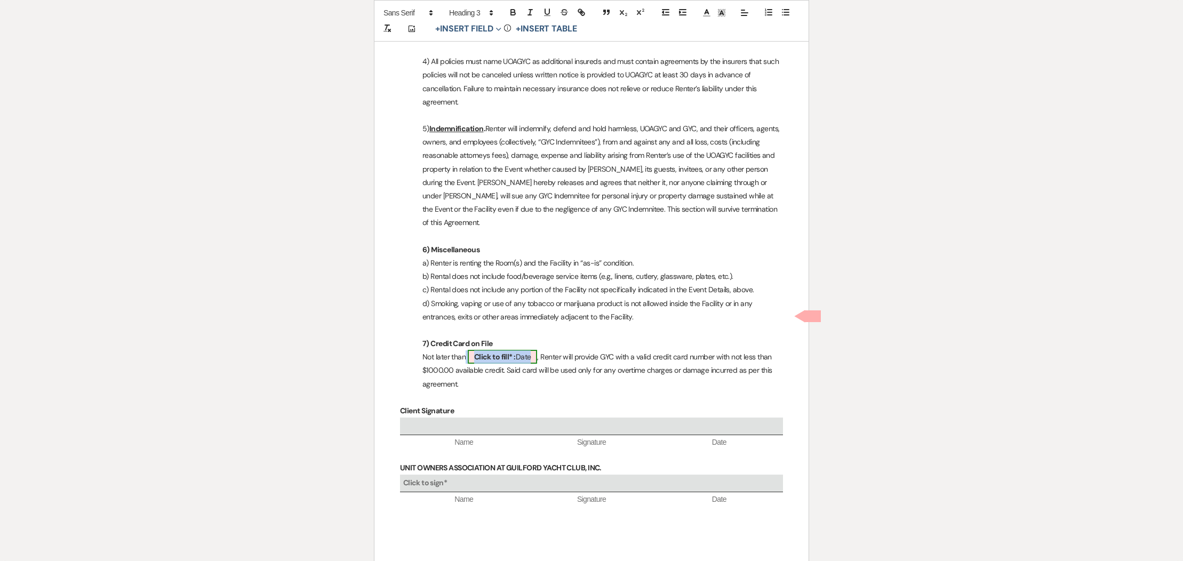
click at [530, 350] on span "Click to fill* : Date" at bounding box center [503, 357] width 70 height 14
select select "owner"
select select "Date"
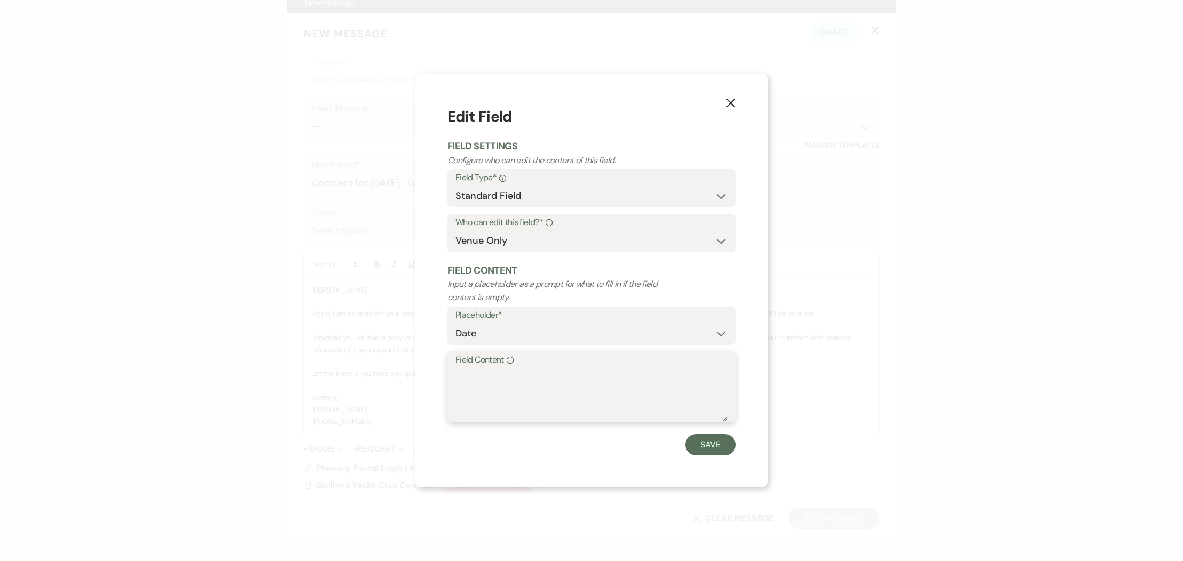
click at [476, 368] on textarea "Field Content Info" at bounding box center [592, 394] width 272 height 53
type textarea "[DATE]-received"
click at [724, 444] on button "Save" at bounding box center [710, 444] width 50 height 21
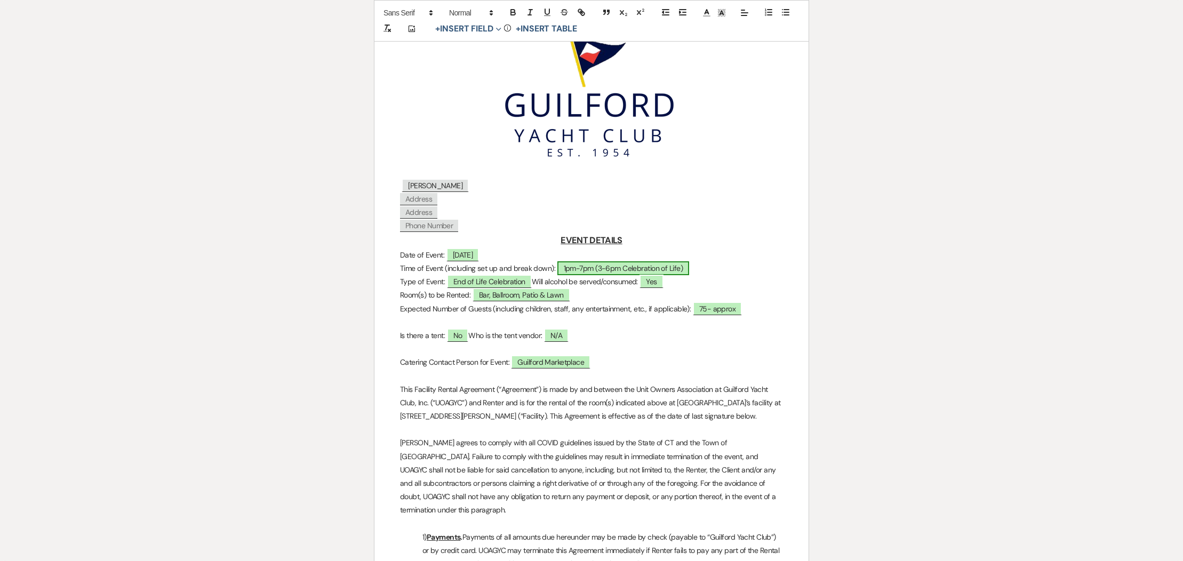
scroll to position [0, 0]
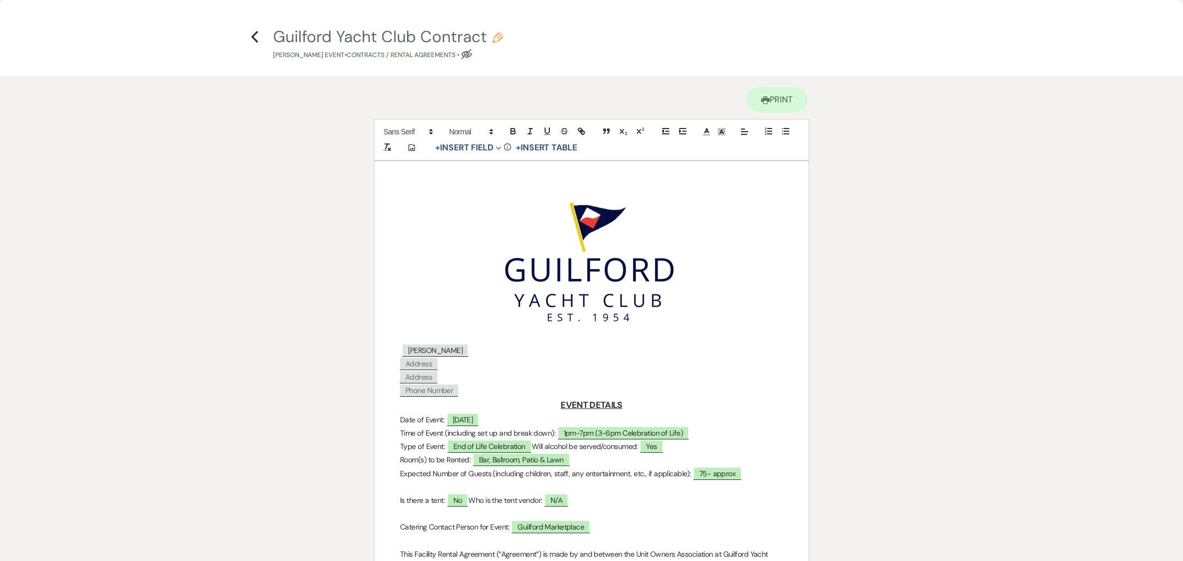
click at [252, 38] on icon "Previous" at bounding box center [255, 36] width 8 height 13
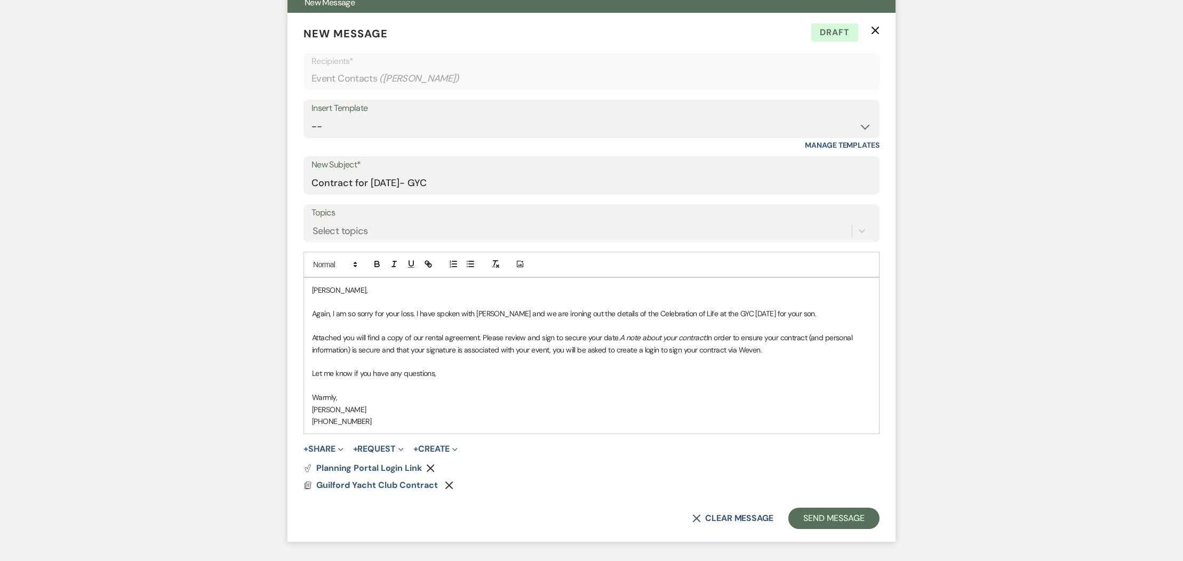
drag, startPoint x: 619, startPoint y: 338, endPoint x: 626, endPoint y: 340, distance: 6.6
click at [620, 338] on em "A note about your contract:" at bounding box center [663, 338] width 87 height 10
drag, startPoint x: 339, startPoint y: 395, endPoint x: 304, endPoint y: 395, distance: 35.7
click at [304, 395] on div "[PERSON_NAME], Again, I am so sorry for your loss. I have spoken with [PERSON_N…" at bounding box center [592, 356] width 576 height 157
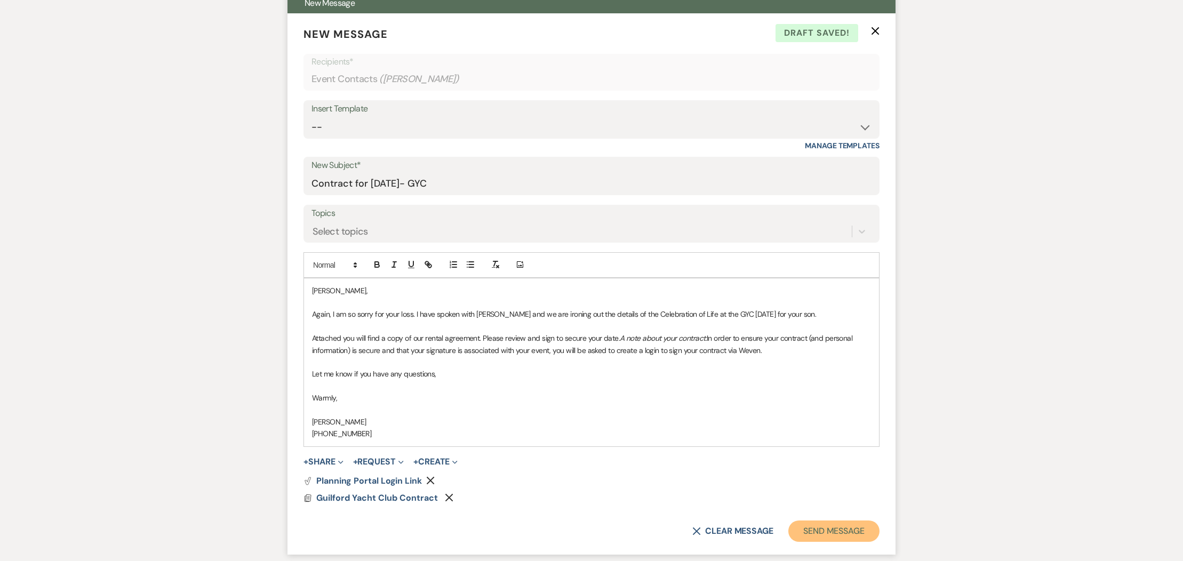
click at [810, 528] on button "Send Message" at bounding box center [833, 531] width 91 height 21
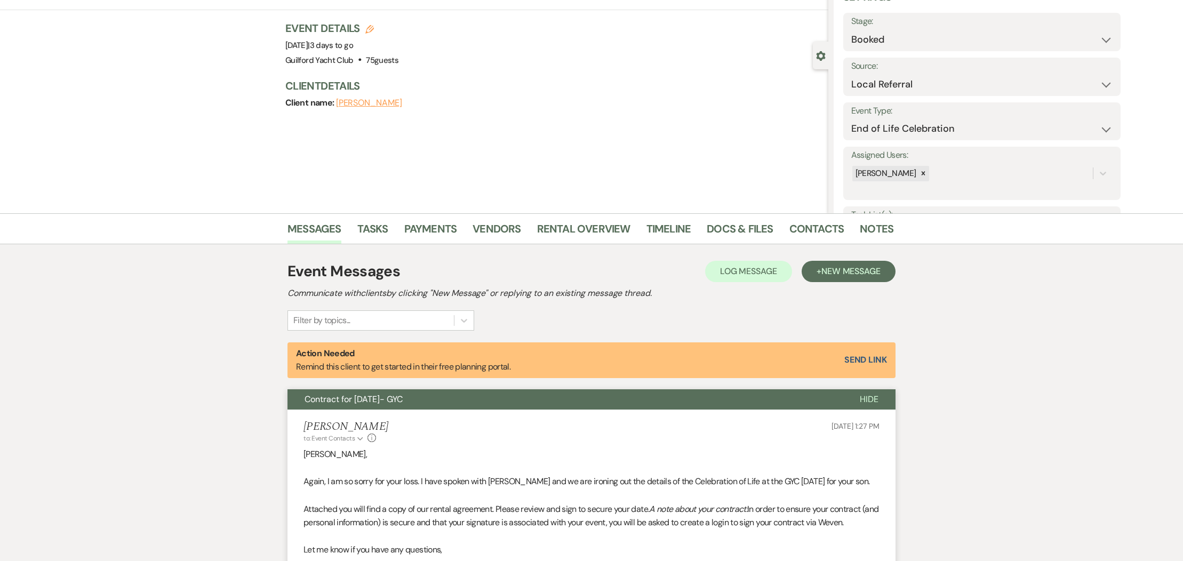
scroll to position [0, 0]
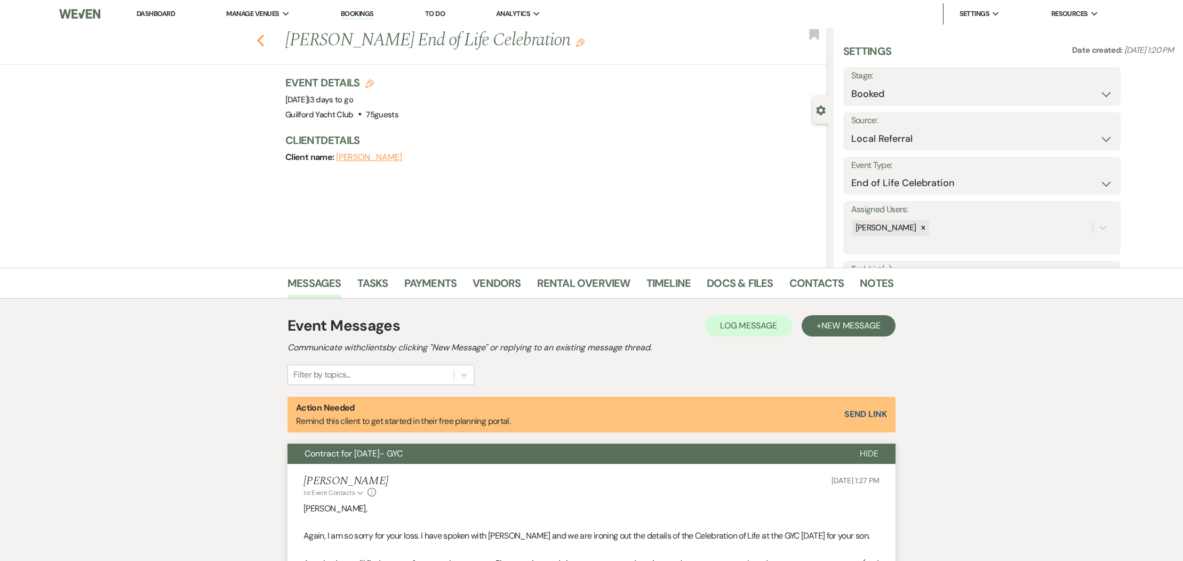
click at [260, 44] on use "button" at bounding box center [260, 41] width 7 height 12
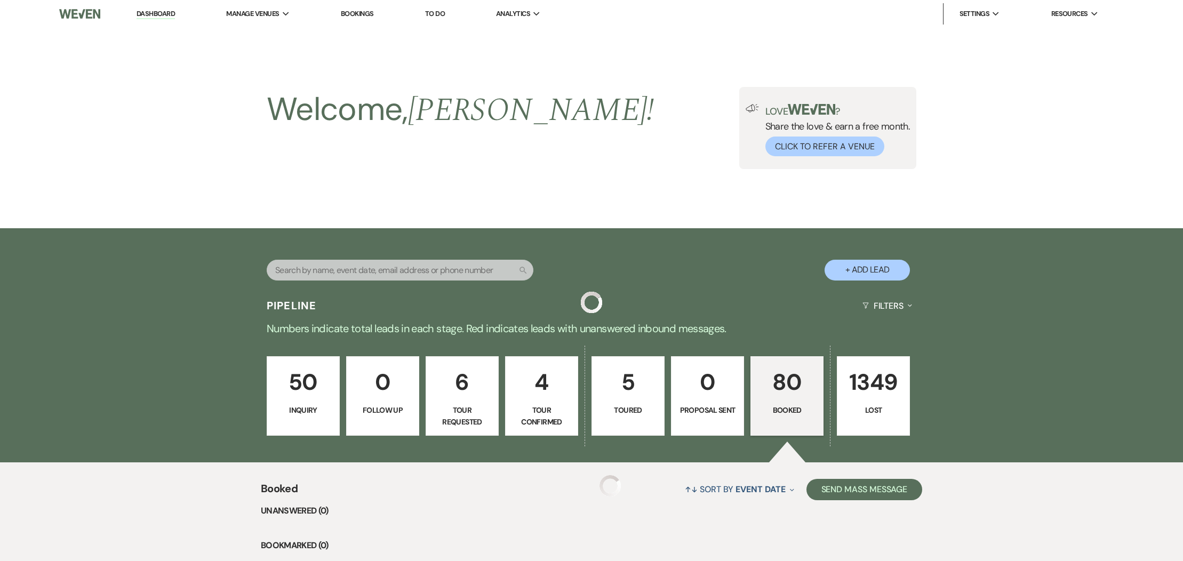
scroll to position [177, 0]
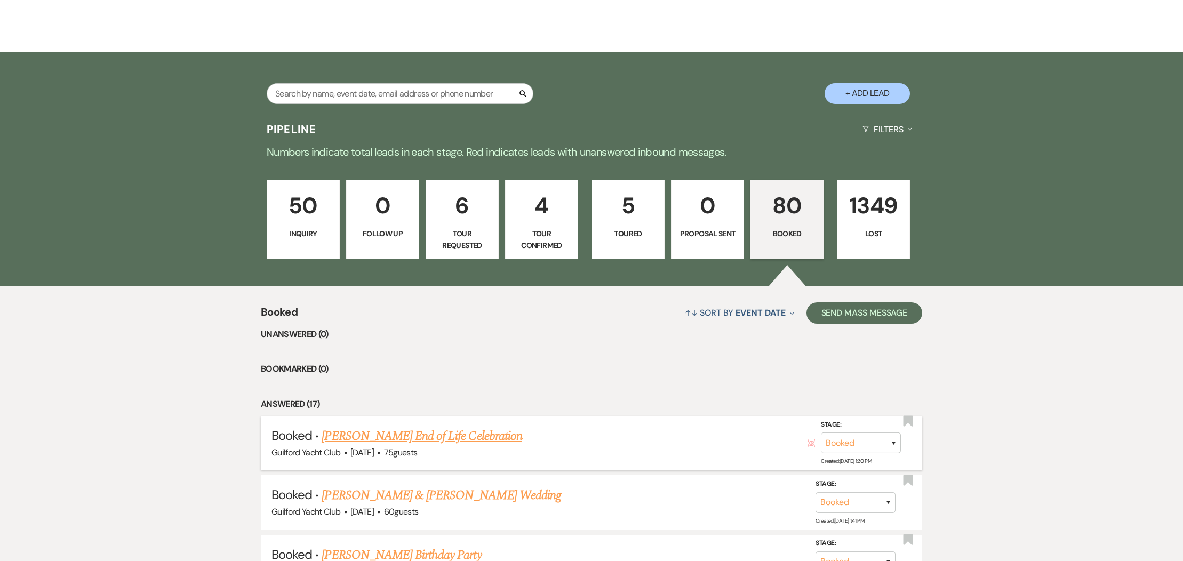
click at [373, 440] on link "[PERSON_NAME] End of Life Celebration" at bounding box center [422, 436] width 200 height 19
select select "20"
select select "14"
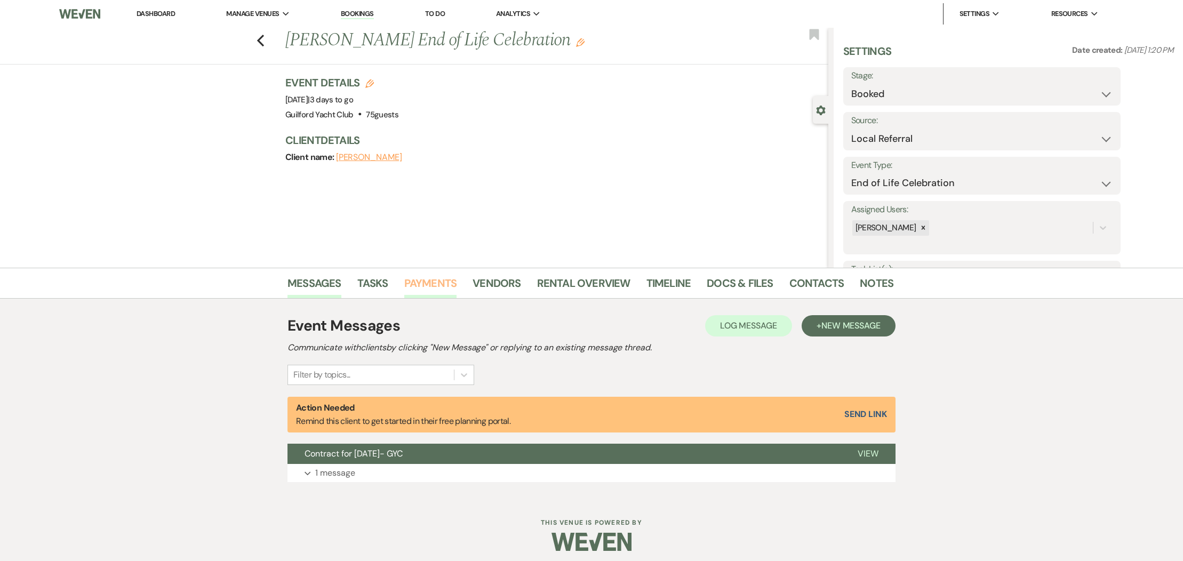
click at [433, 282] on link "Payments" at bounding box center [430, 286] width 53 height 23
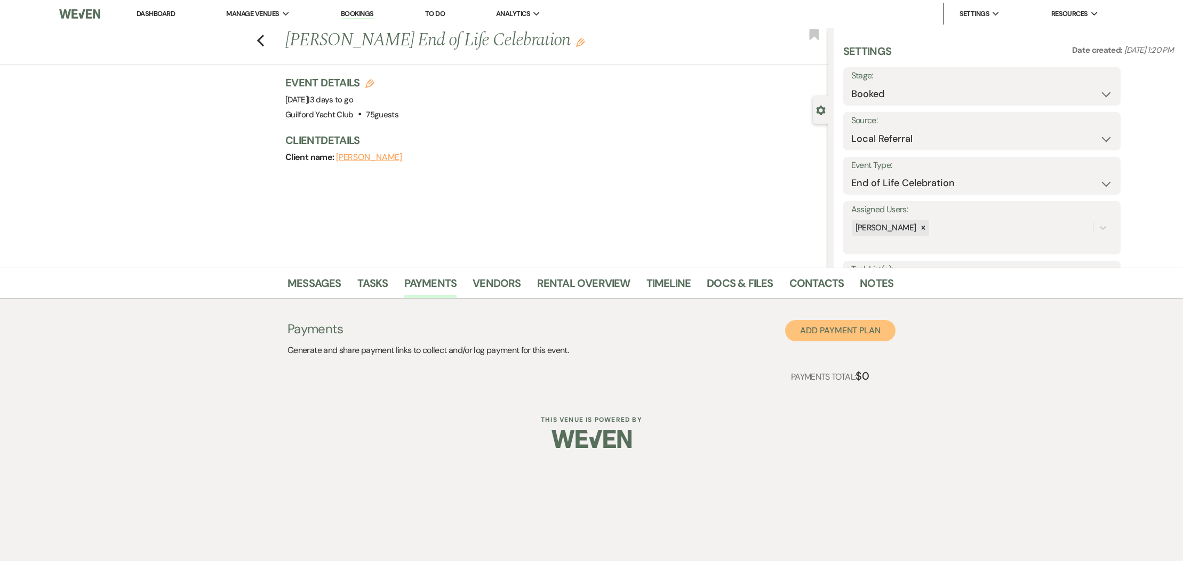
click at [801, 333] on button "Add Payment Plan" at bounding box center [840, 330] width 110 height 21
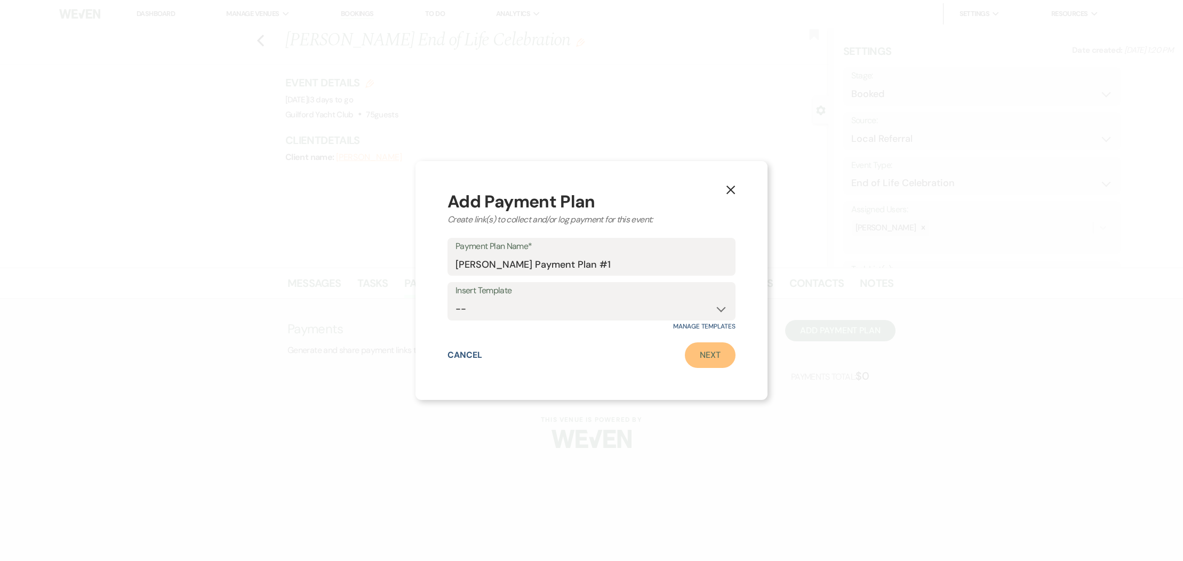
click at [703, 352] on link "Next" at bounding box center [710, 355] width 51 height 26
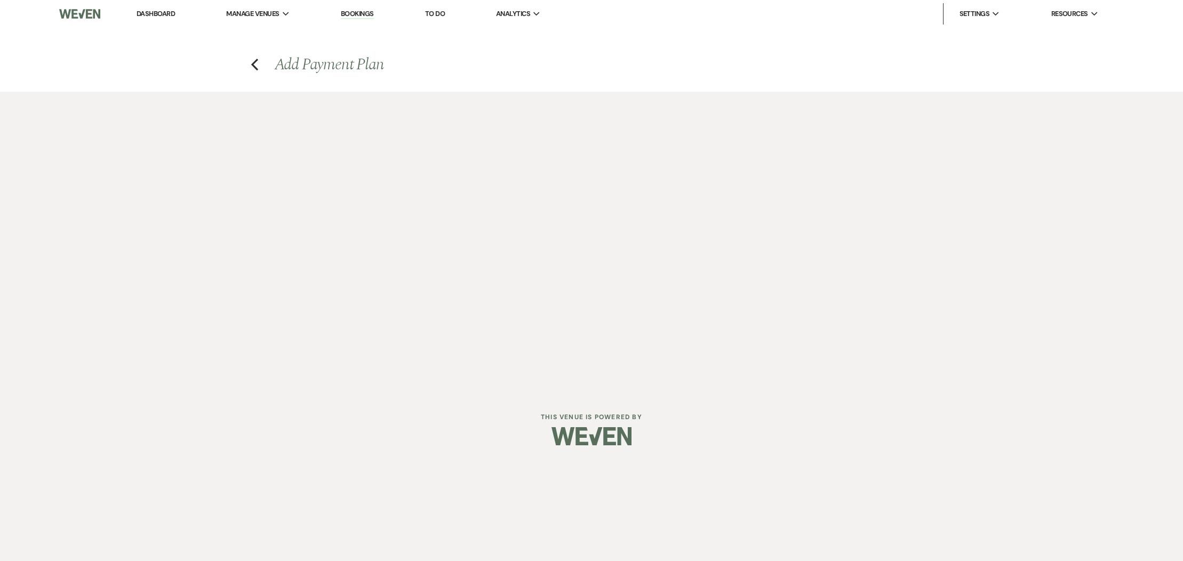
select select "2"
select select "percentage"
select select "true"
select select "client"
select select "weeks"
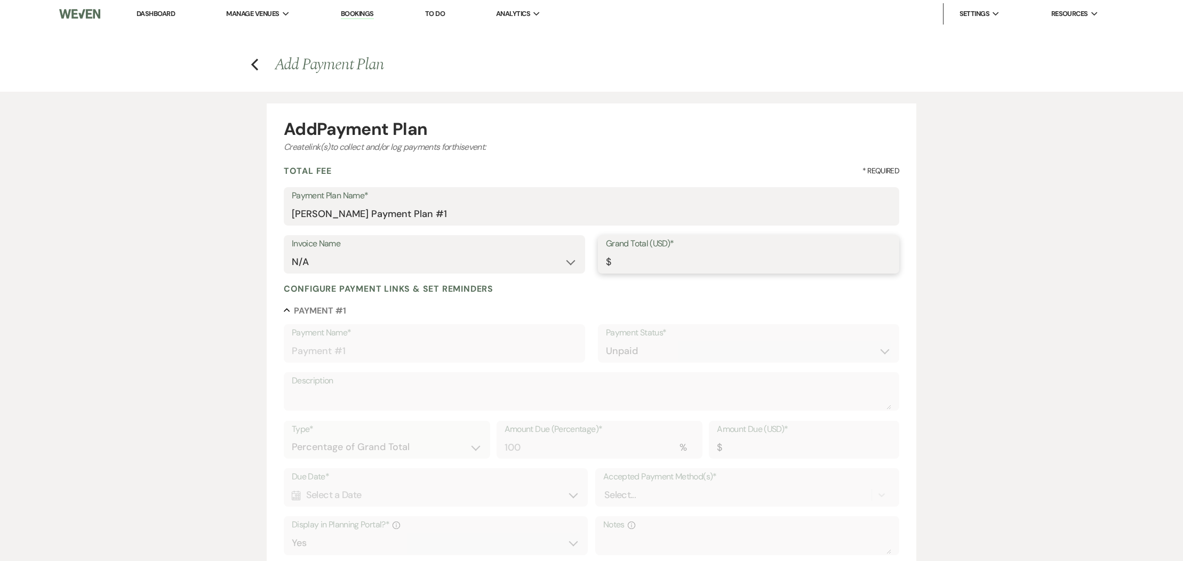
click at [686, 260] on input "Grand Total (USD)*" at bounding box center [748, 262] width 285 height 21
type input "2"
type input "2.00"
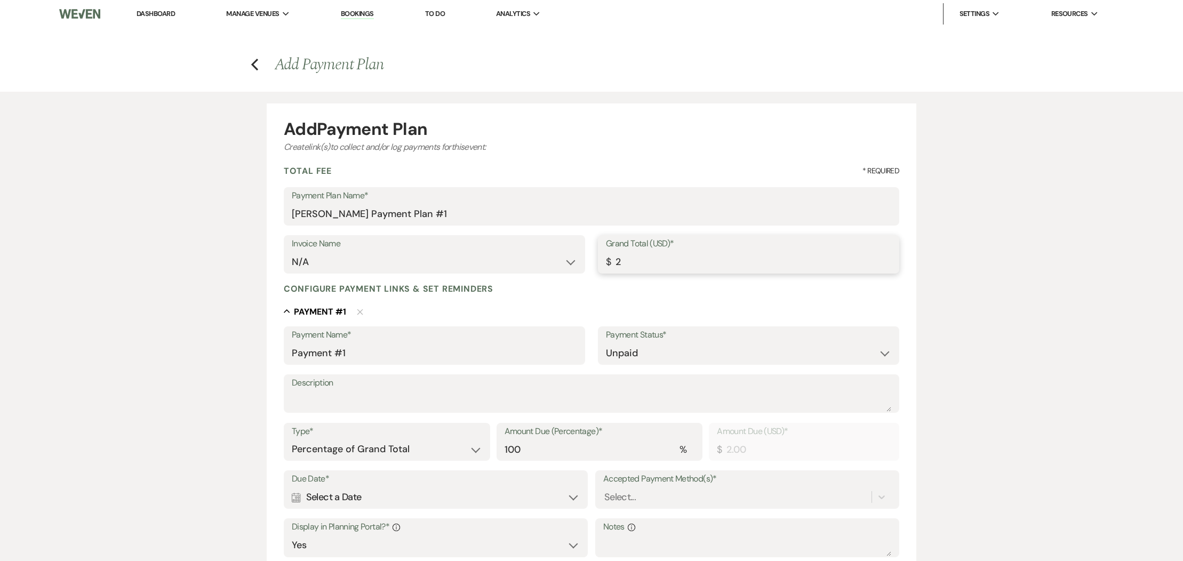
type input "25"
type input "25.00"
type input "250"
type input "250.00"
type input "2500"
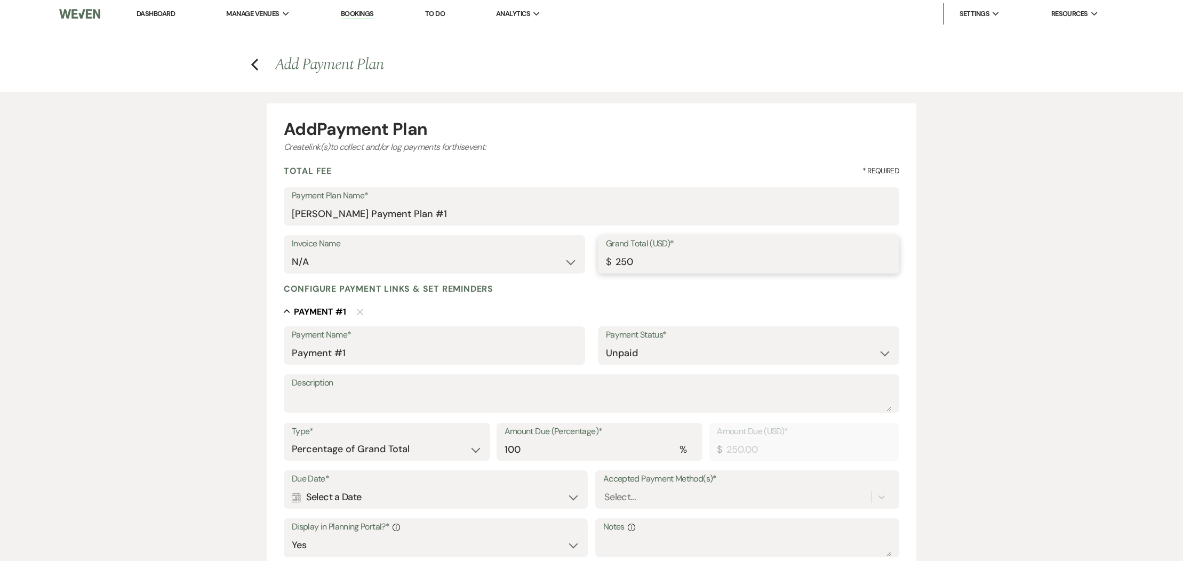
type input "2500.00"
click at [696, 353] on select "Paid Unpaid" at bounding box center [748, 353] width 285 height 21
select select "1"
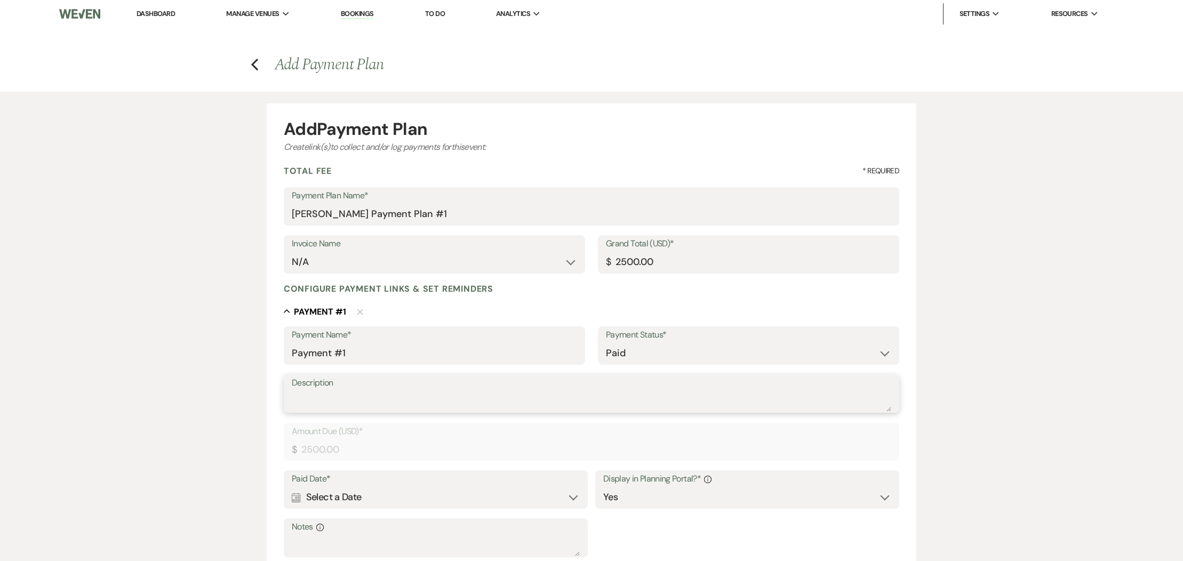
click at [458, 394] on textarea "Description" at bounding box center [592, 400] width 600 height 21
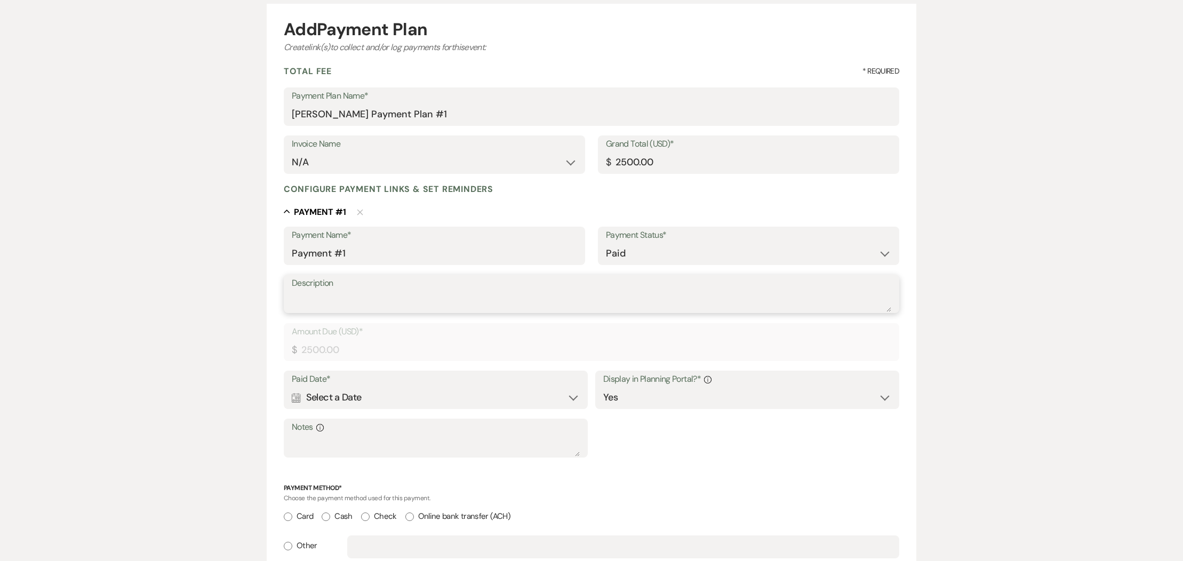
scroll to position [106, 0]
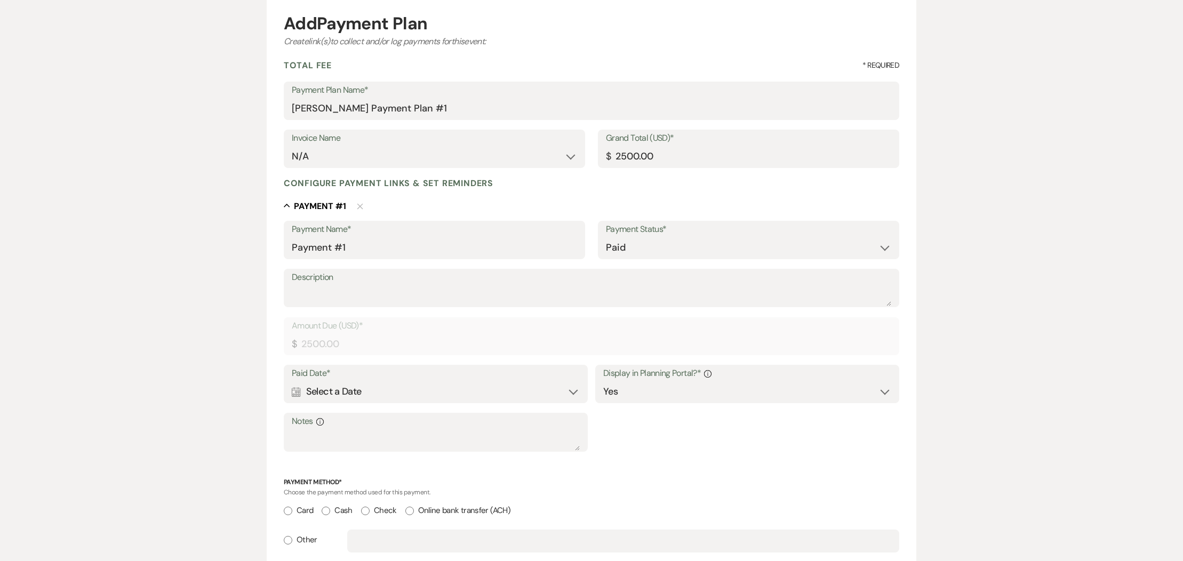
click at [319, 392] on div "Calendar Select a Date Expand" at bounding box center [436, 391] width 288 height 21
click at [328, 520] on div "11" at bounding box center [327, 523] width 9 height 11
click at [291, 509] on input "Card" at bounding box center [288, 511] width 9 height 9
radio input "true"
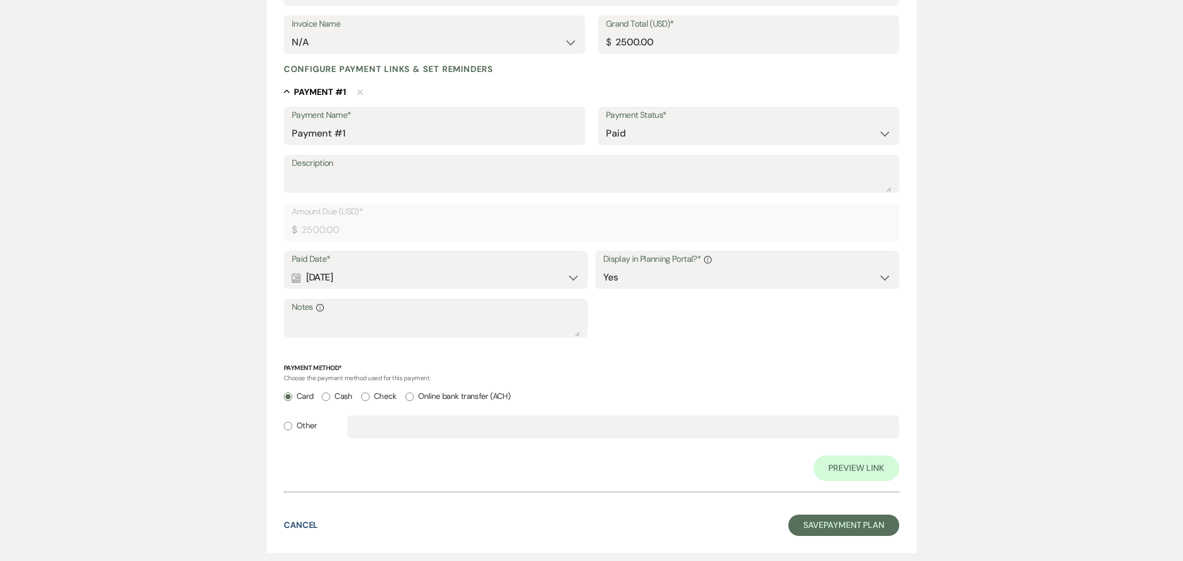
scroll to position [231, 0]
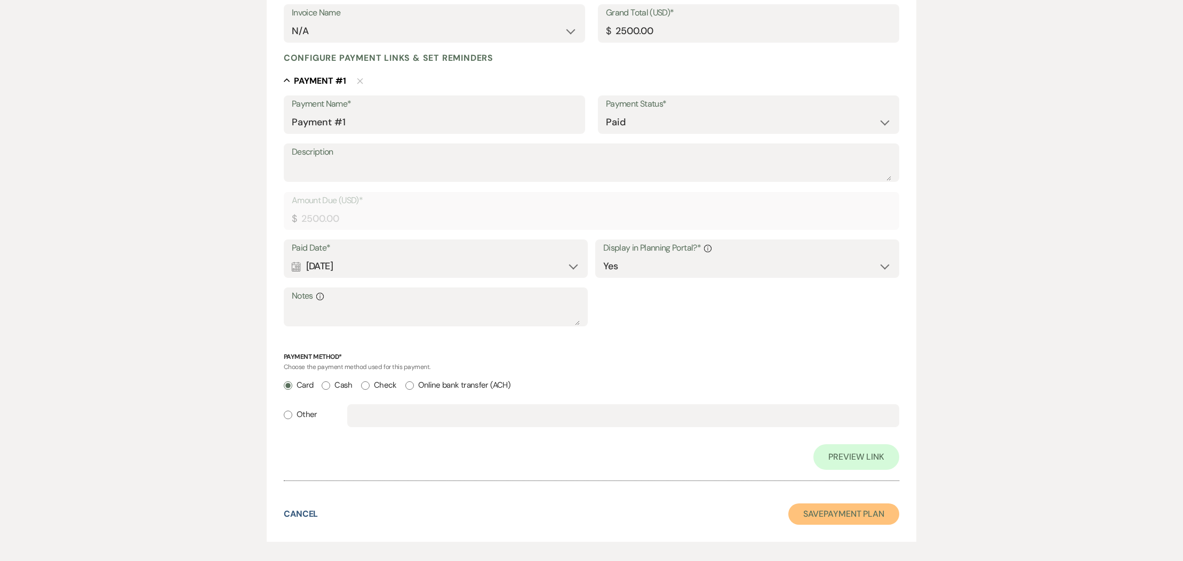
click at [802, 513] on button "Save Payment Plan" at bounding box center [843, 514] width 111 height 21
select select "20"
select select "14"
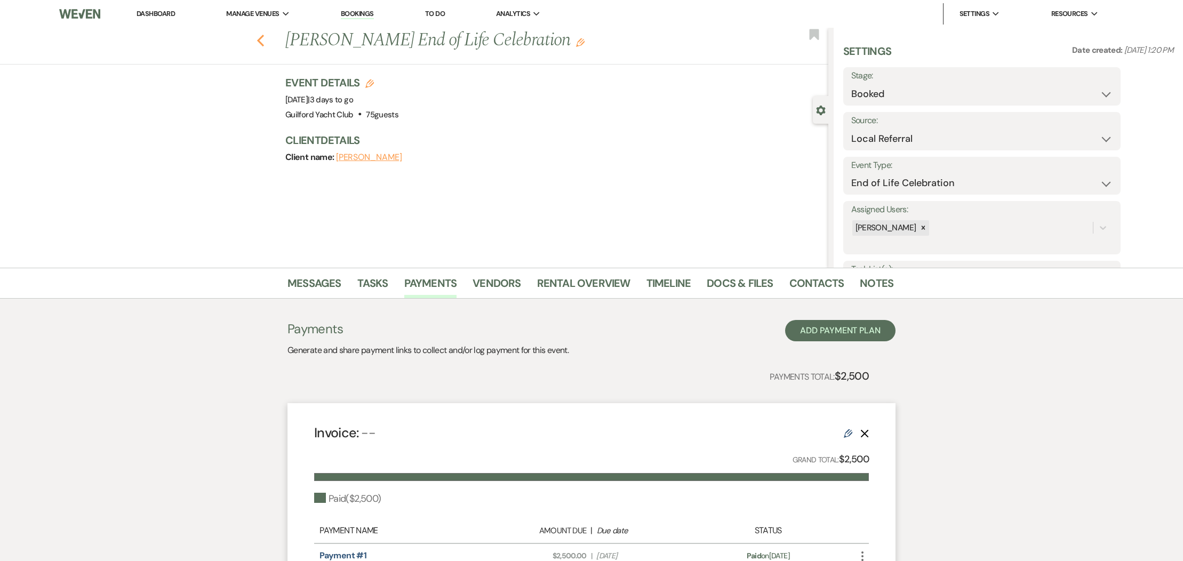
click at [261, 45] on icon "Previous" at bounding box center [261, 40] width 8 height 13
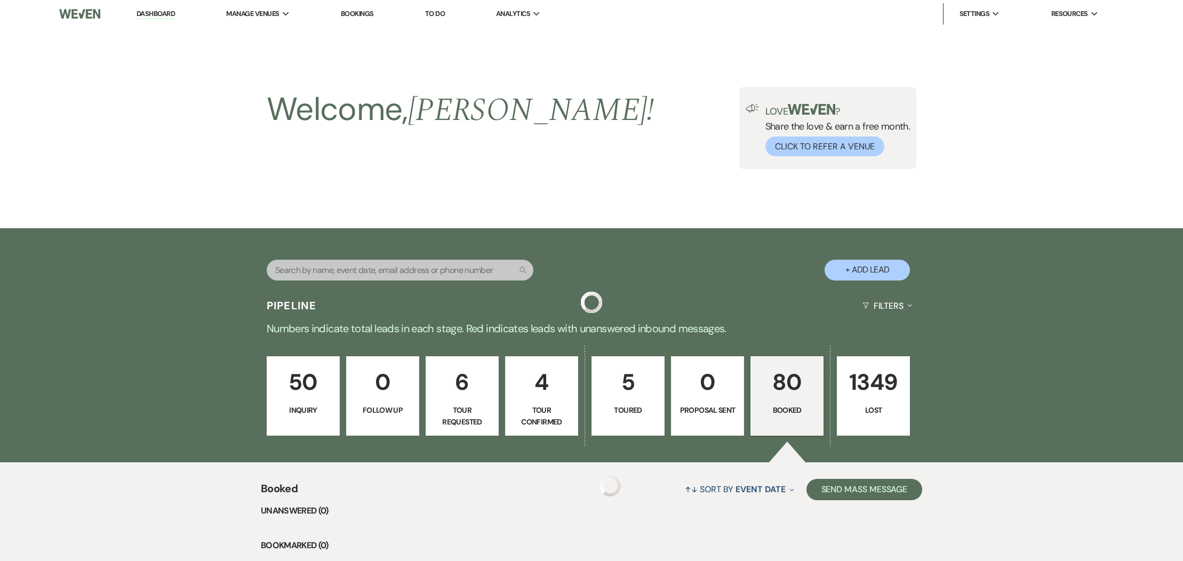
scroll to position [177, 0]
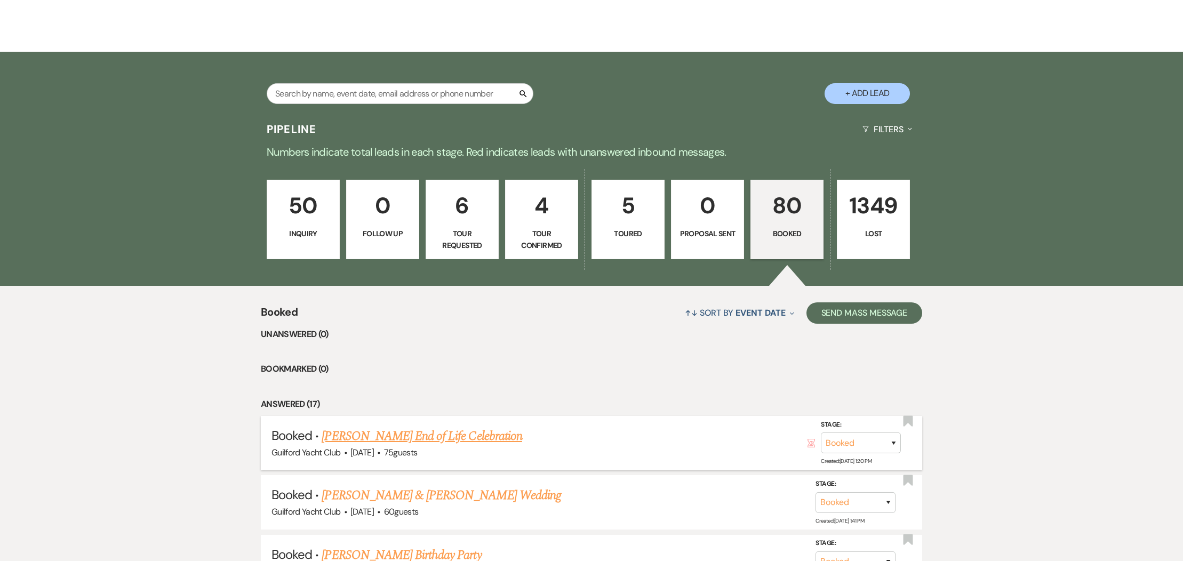
click at [454, 439] on link "[PERSON_NAME] End of Life Celebration" at bounding box center [422, 436] width 200 height 19
select select "20"
select select "14"
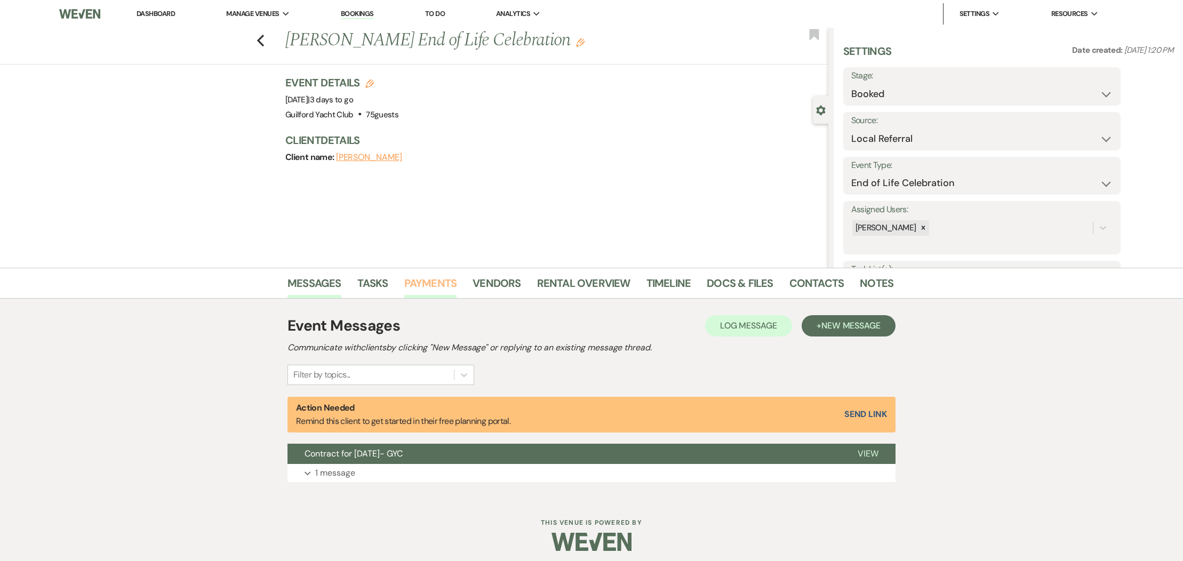
click at [435, 281] on link "Payments" at bounding box center [430, 286] width 53 height 23
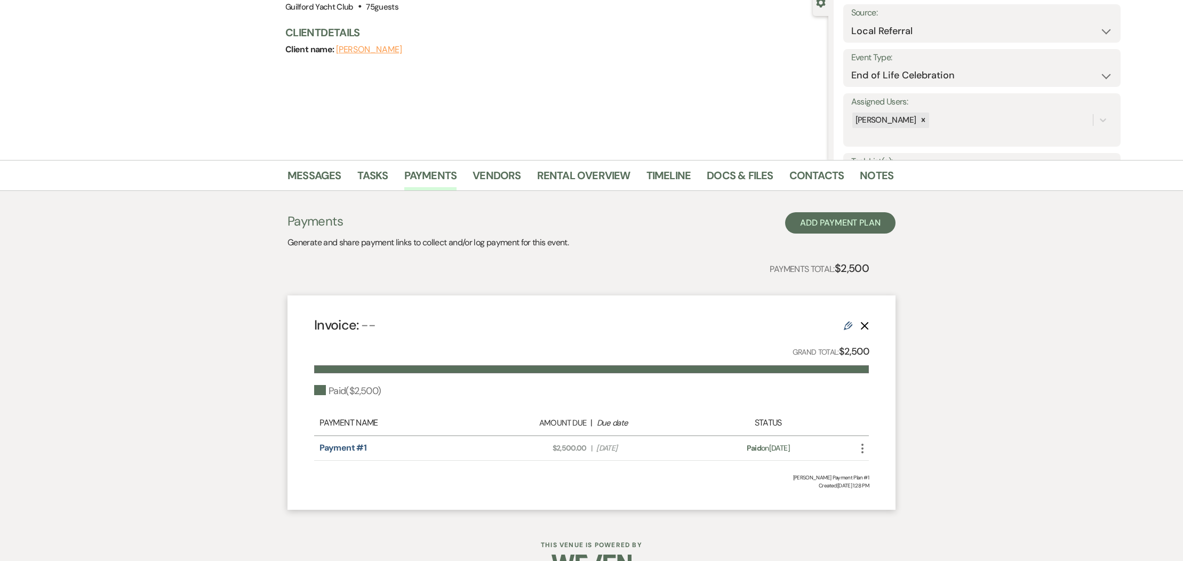
click at [864, 454] on div "Payment #1 Amount Due: $2,500.00 | Due Date [DATE] Payment status: Paid on [DAT…" at bounding box center [591, 448] width 555 height 25
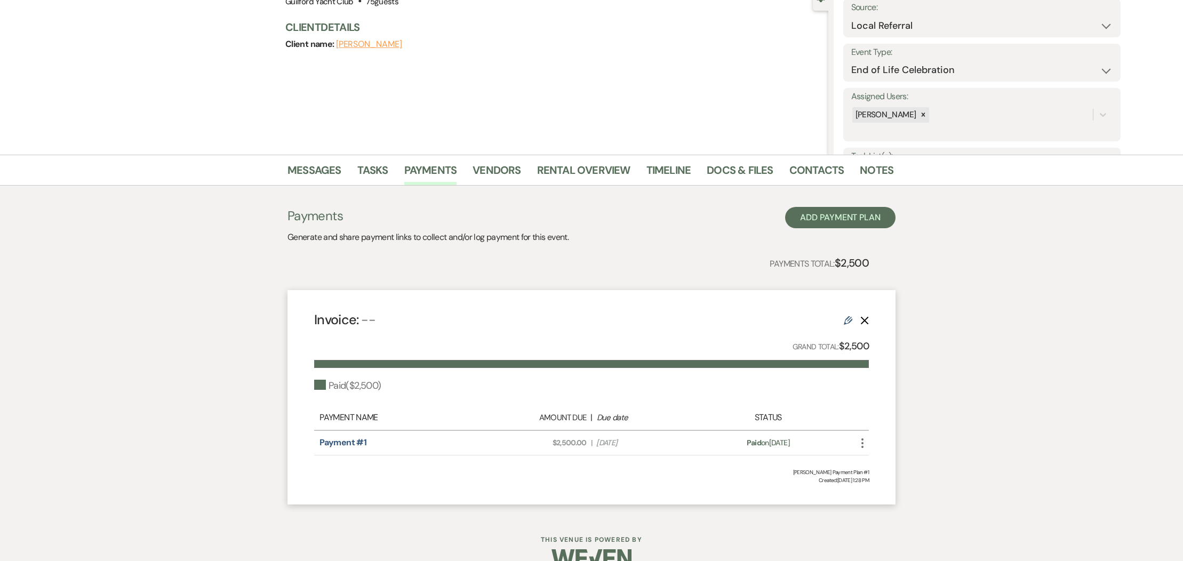
click at [862, 446] on icon "More" at bounding box center [862, 443] width 13 height 13
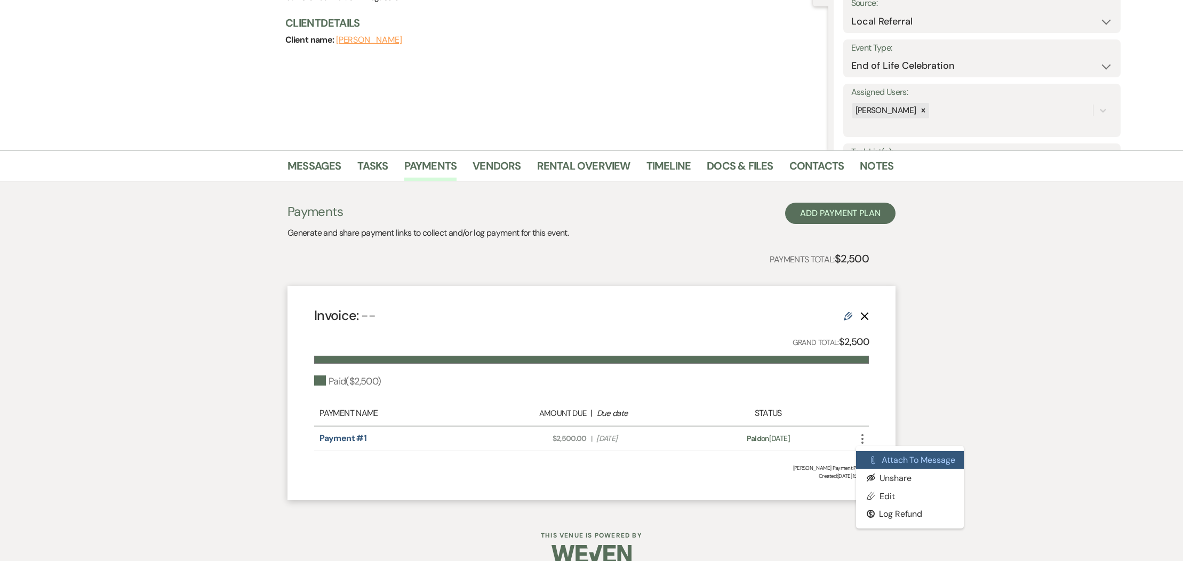
click at [883, 454] on button "Attach File Attach to Message" at bounding box center [910, 460] width 108 height 18
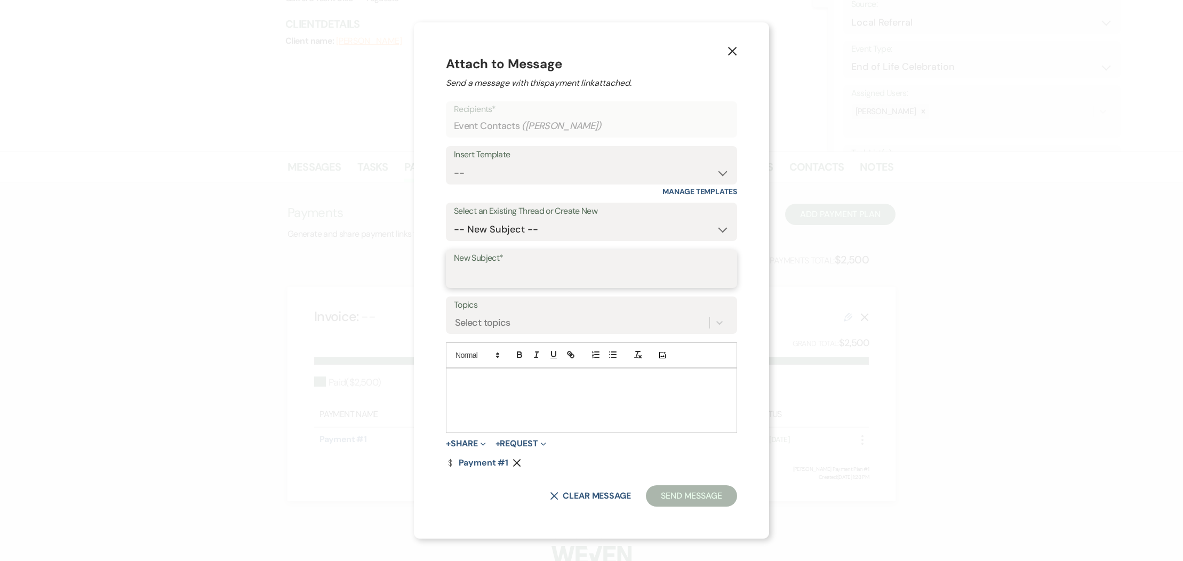
click at [520, 275] on input "New Subject*" at bounding box center [591, 276] width 275 height 21
click at [471, 277] on input "New Subject*" at bounding box center [591, 276] width 275 height 21
type input "Thank you for your payment"
click at [473, 389] on div at bounding box center [591, 401] width 290 height 64
click at [520, 380] on p "Please find a receipt for your Celebration of Life from the GYC." at bounding box center [591, 381] width 274 height 12
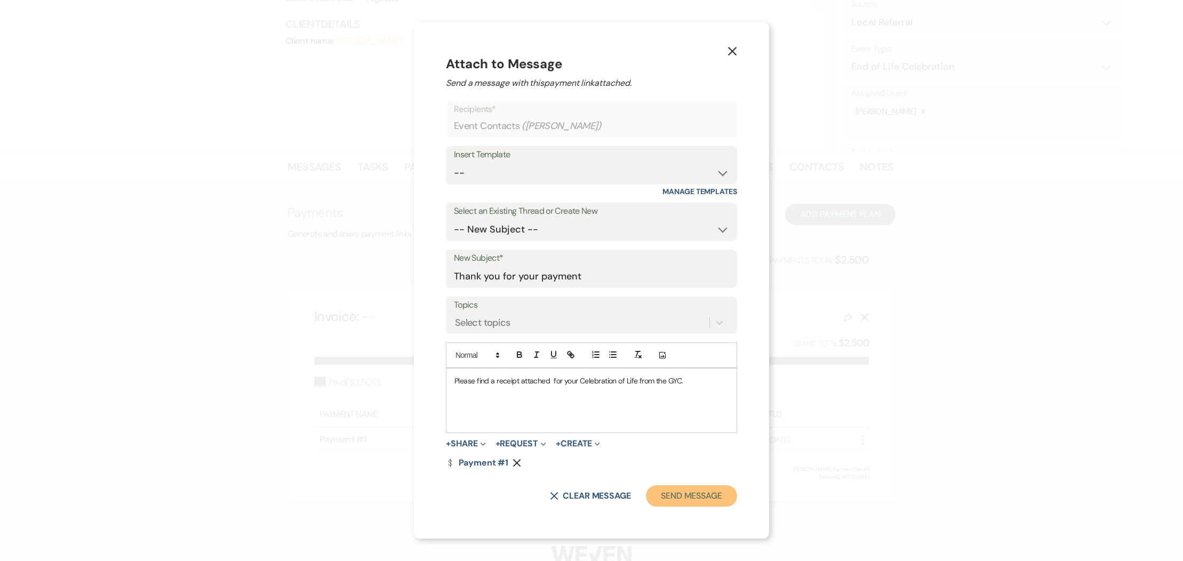
click at [672, 496] on button "Send Message" at bounding box center [691, 495] width 91 height 21
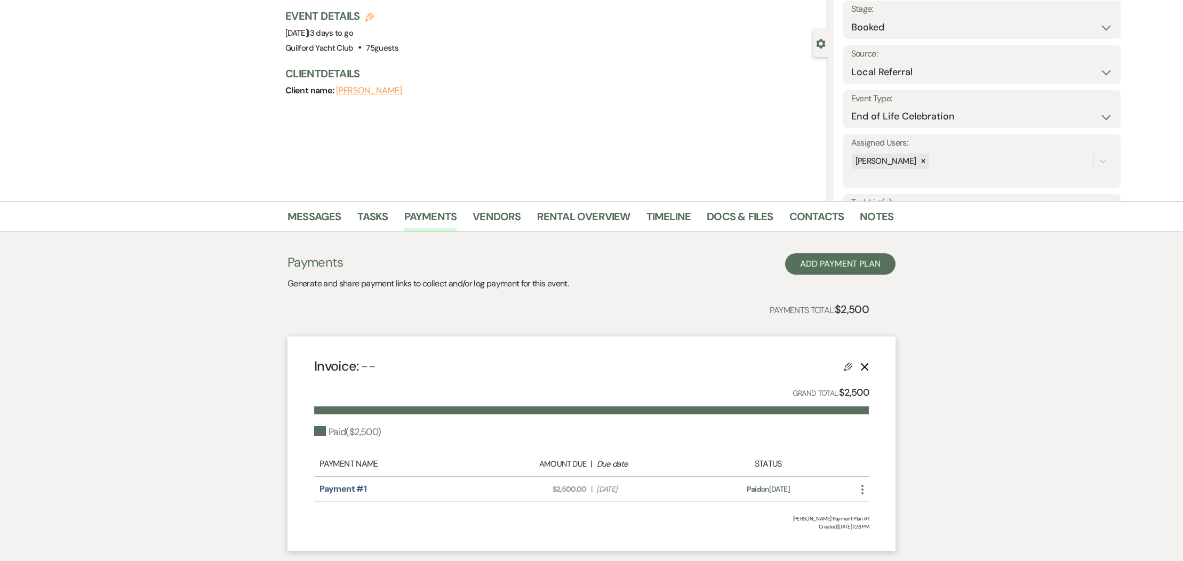
scroll to position [0, 0]
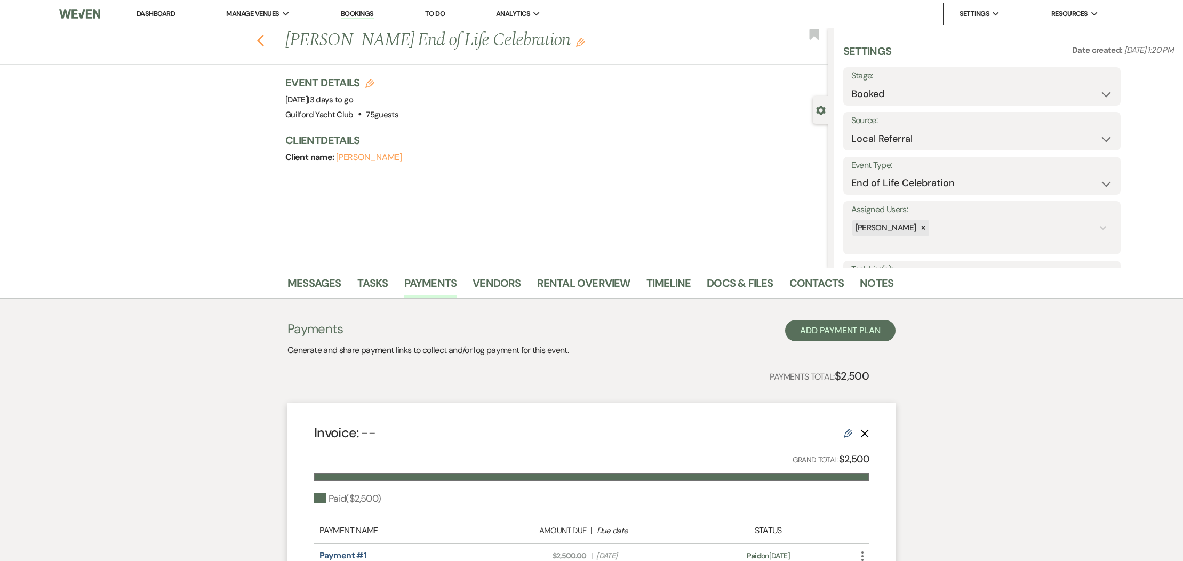
click at [262, 42] on icon "Previous" at bounding box center [261, 40] width 8 height 13
